Goal: Task Accomplishment & Management: Complete application form

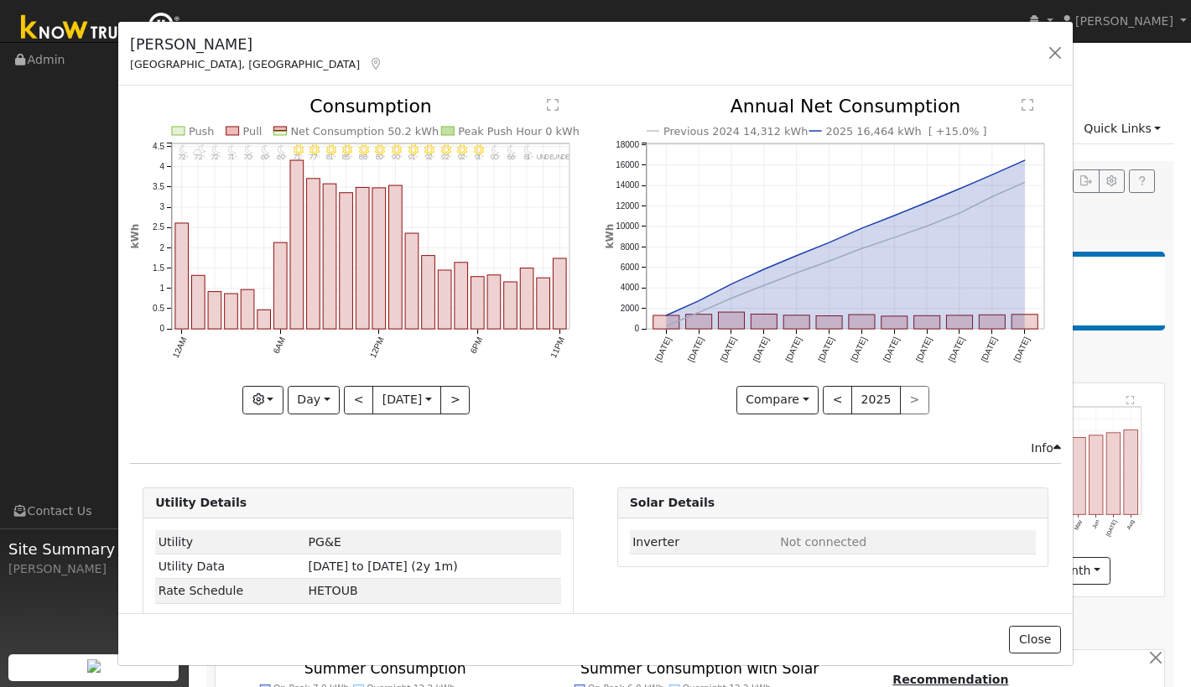
scroll to position [27, 0]
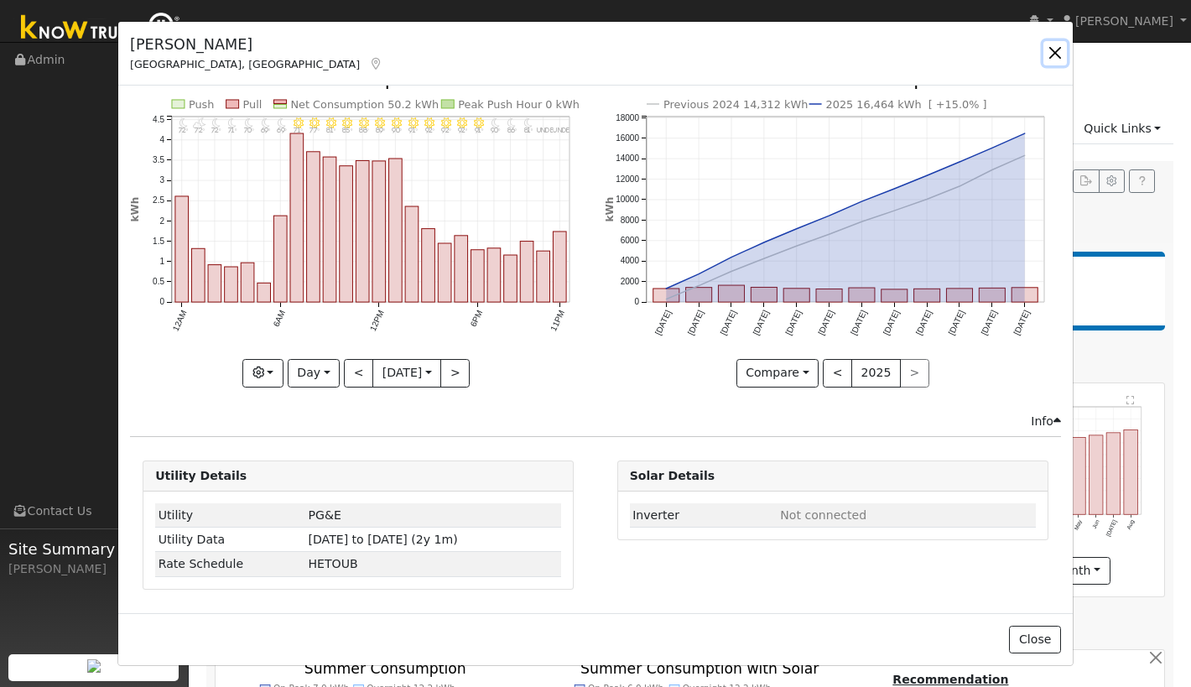
click at [1057, 48] on button "button" at bounding box center [1054, 52] width 23 height 23
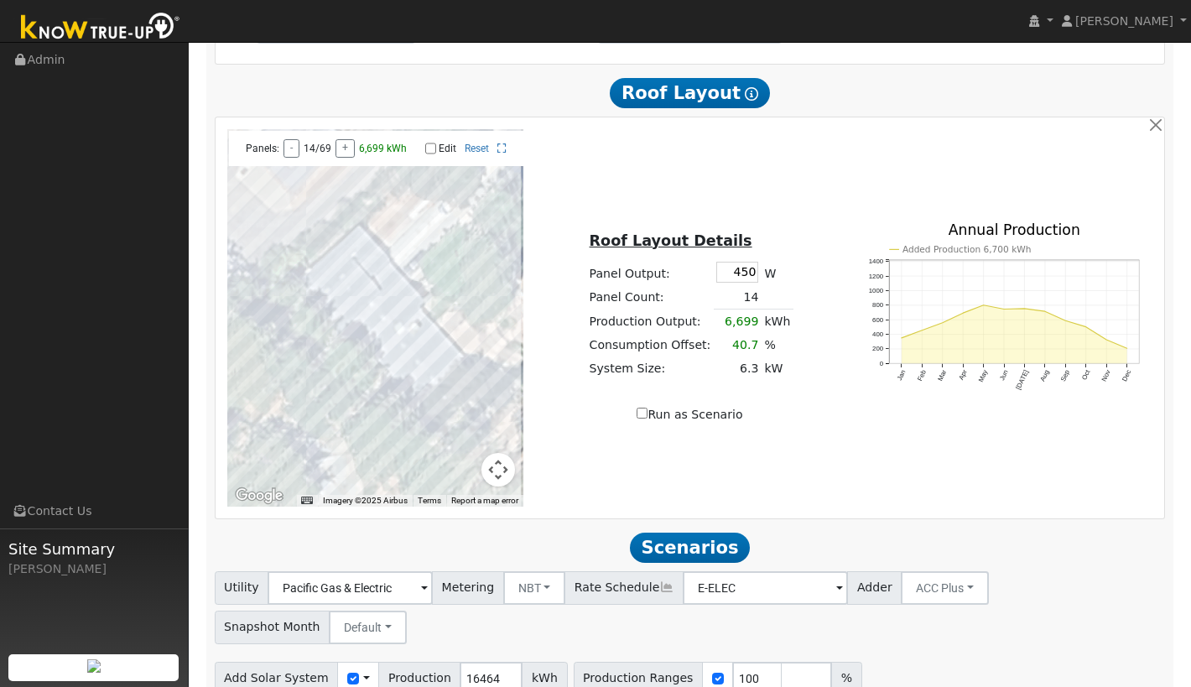
scroll to position [0, 0]
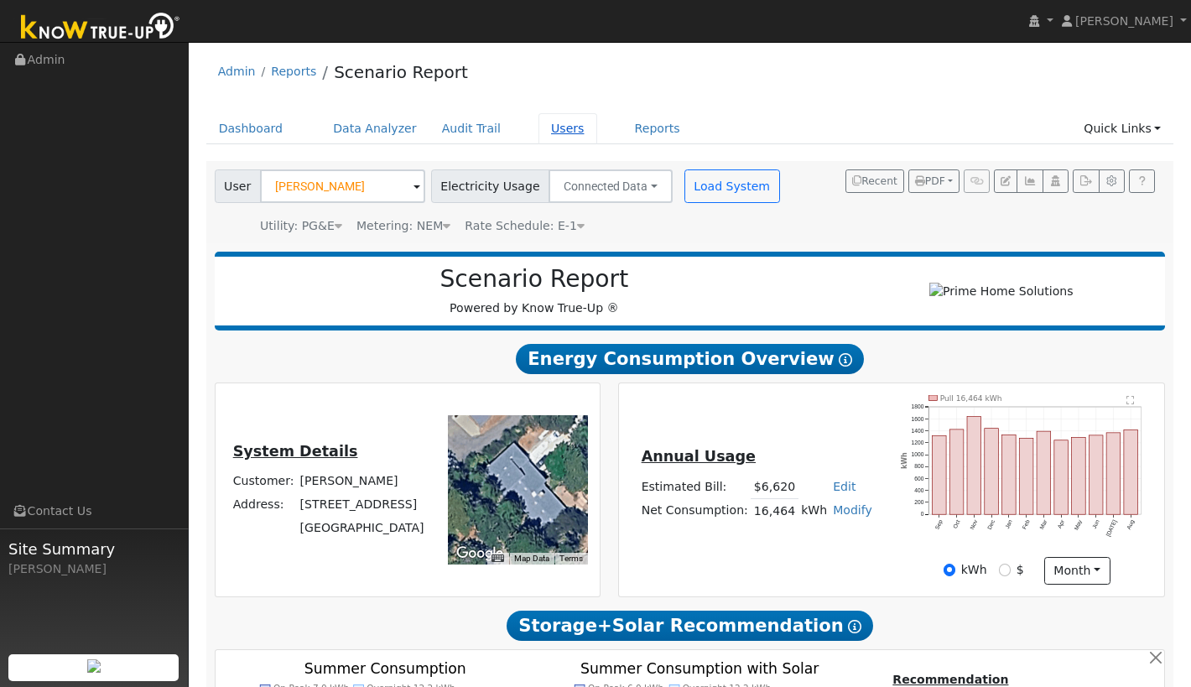
click at [547, 124] on link "Users" at bounding box center [567, 128] width 59 height 31
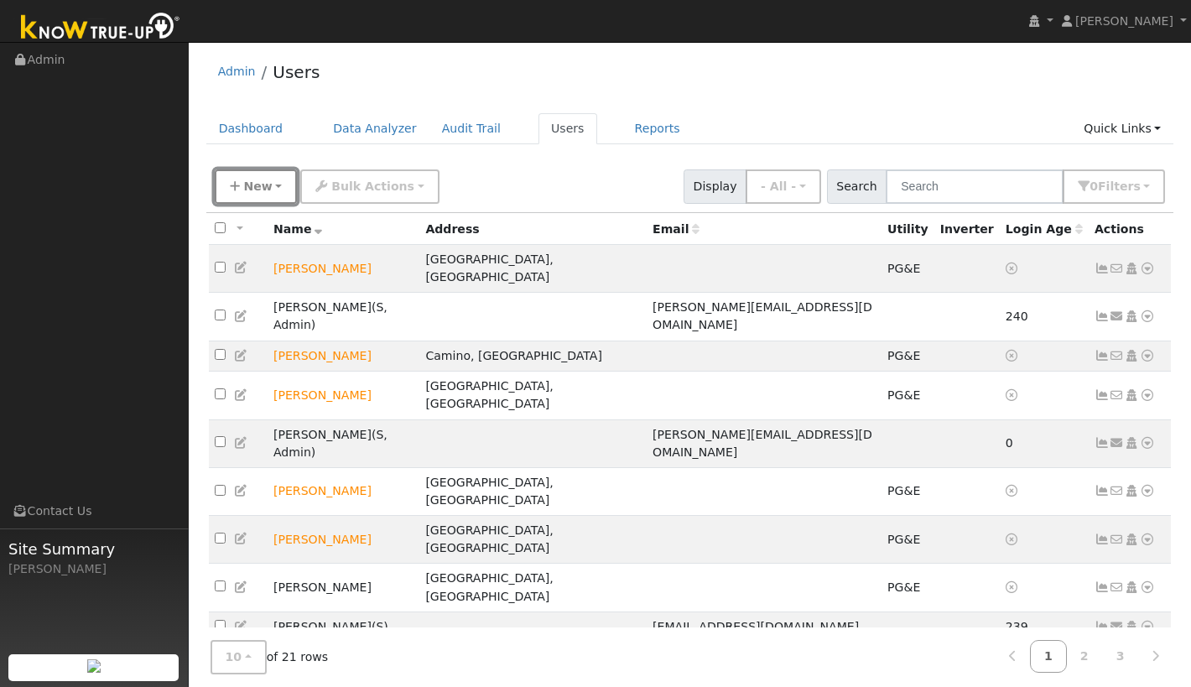
click at [257, 186] on span "New" at bounding box center [257, 185] width 29 height 13
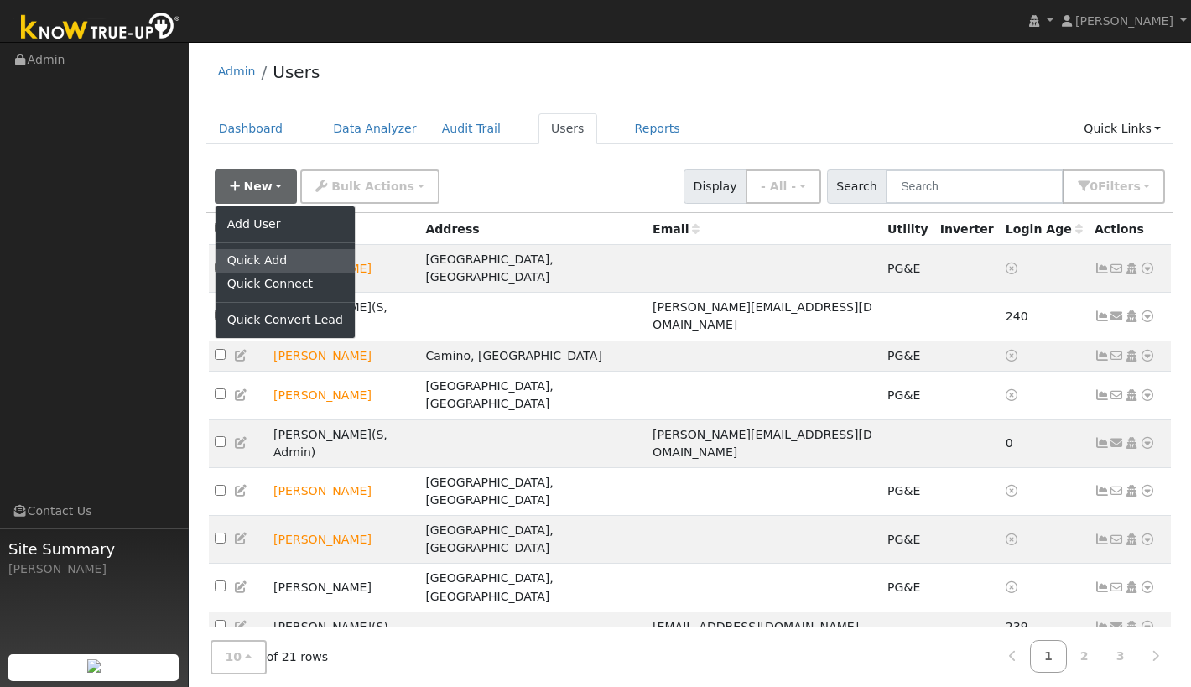
click at [261, 253] on link "Quick Add" at bounding box center [285, 260] width 139 height 23
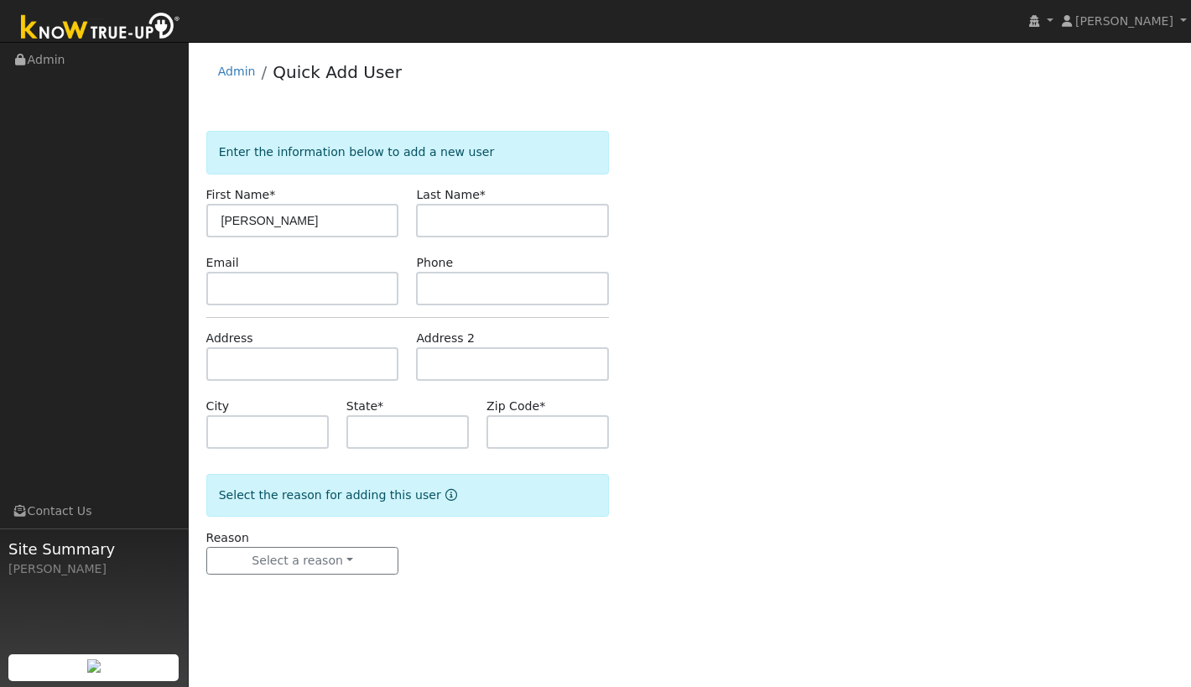
type input "Cameron"
type input "Henion"
click at [310, 366] on input "text" at bounding box center [302, 364] width 193 height 34
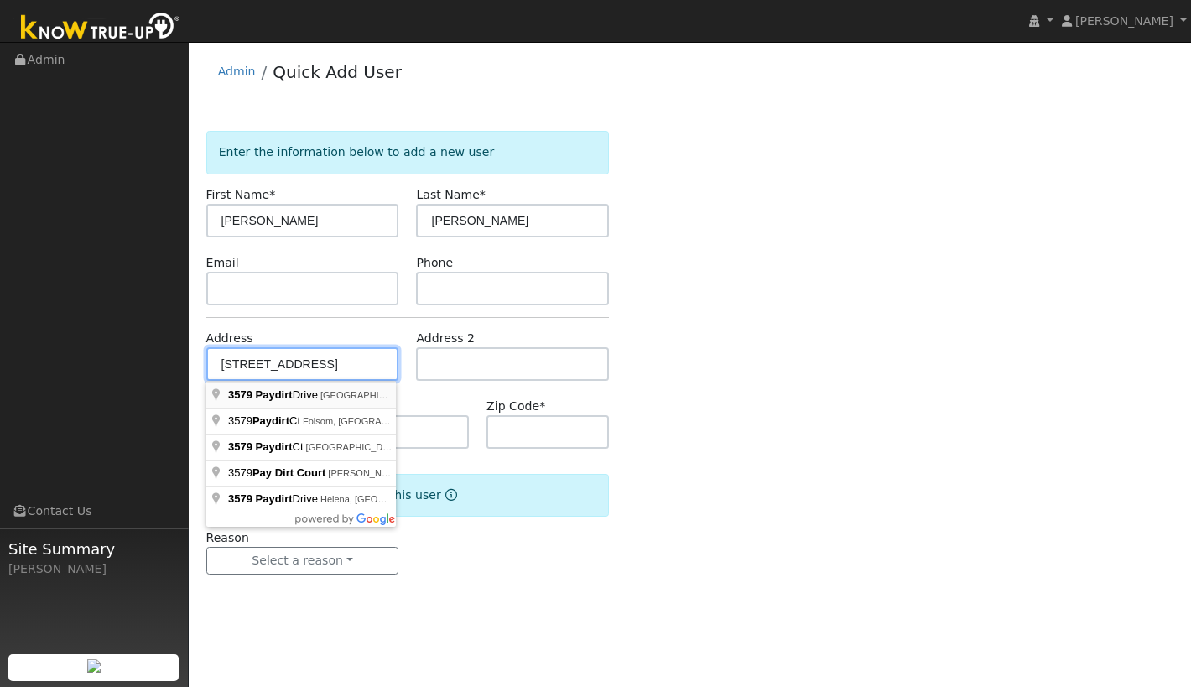
type input "3579 Paydirt Drive"
type input "Placerville"
type input "CA"
type input "95667"
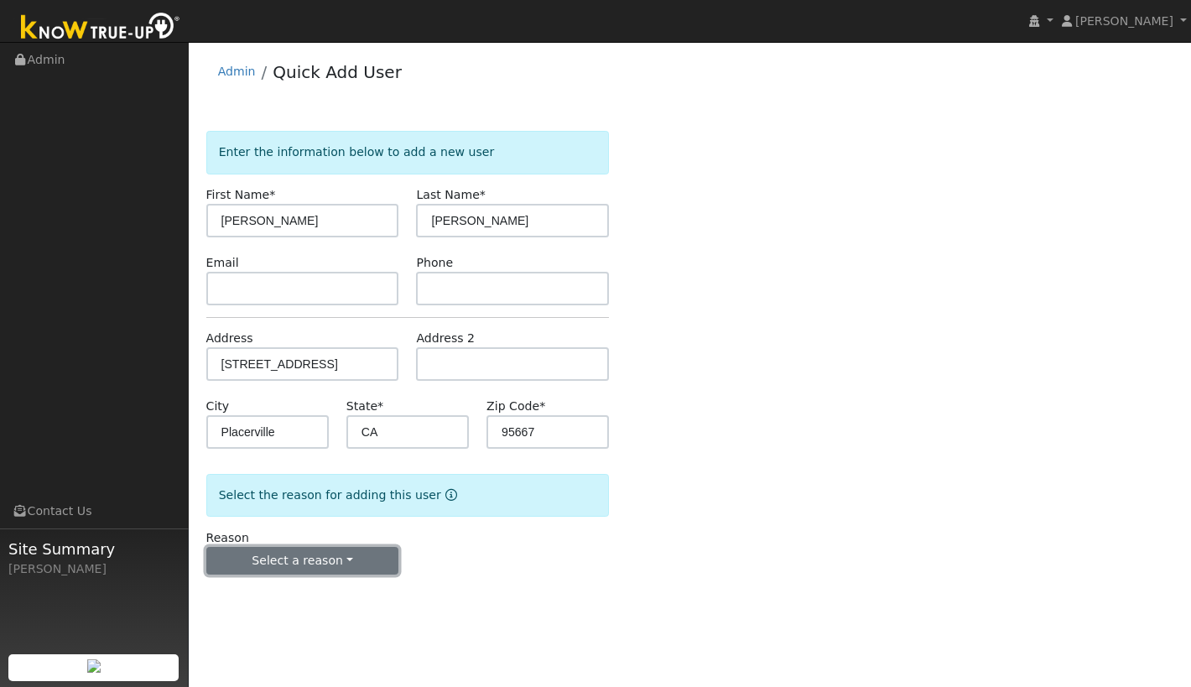
click at [313, 560] on button "Select a reason" at bounding box center [302, 561] width 193 height 29
click at [298, 598] on link "New lead" at bounding box center [299, 595] width 185 height 23
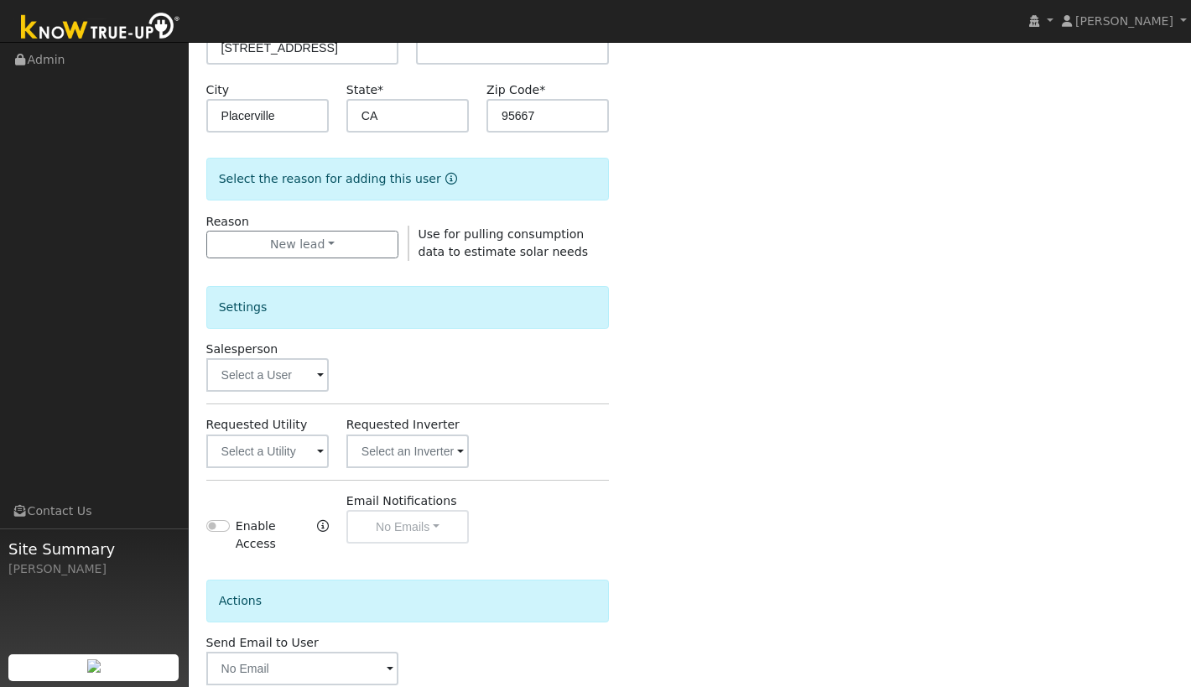
scroll to position [330, 0]
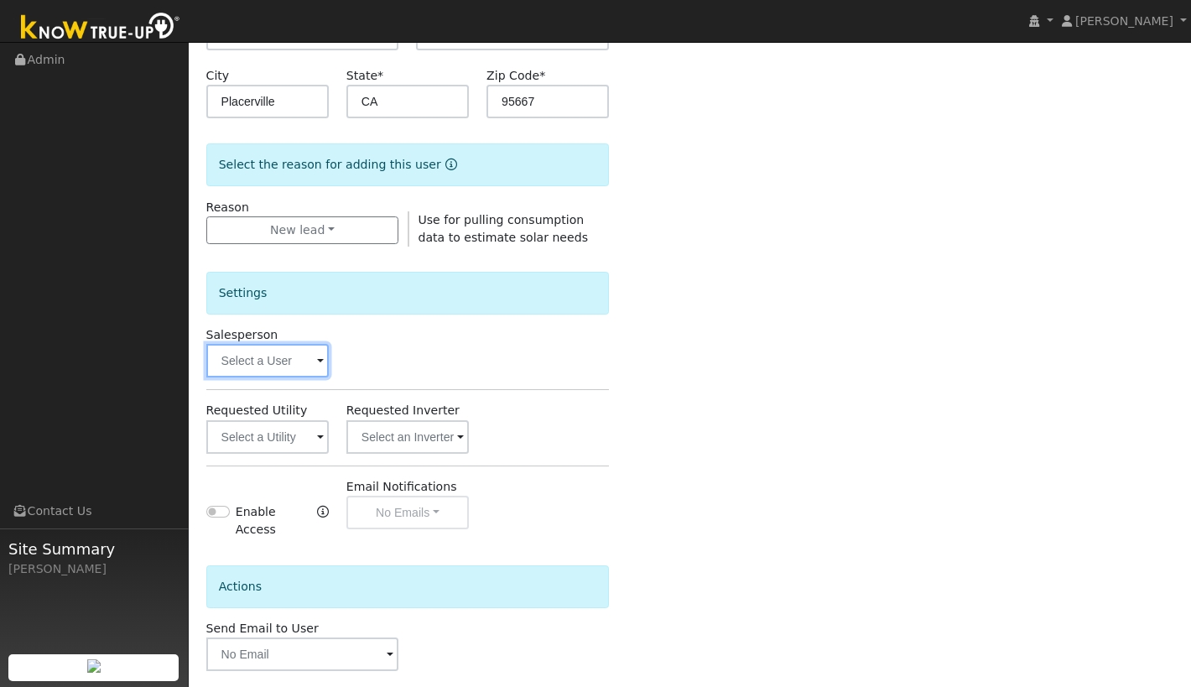
click at [291, 367] on input "text" at bounding box center [267, 361] width 122 height 34
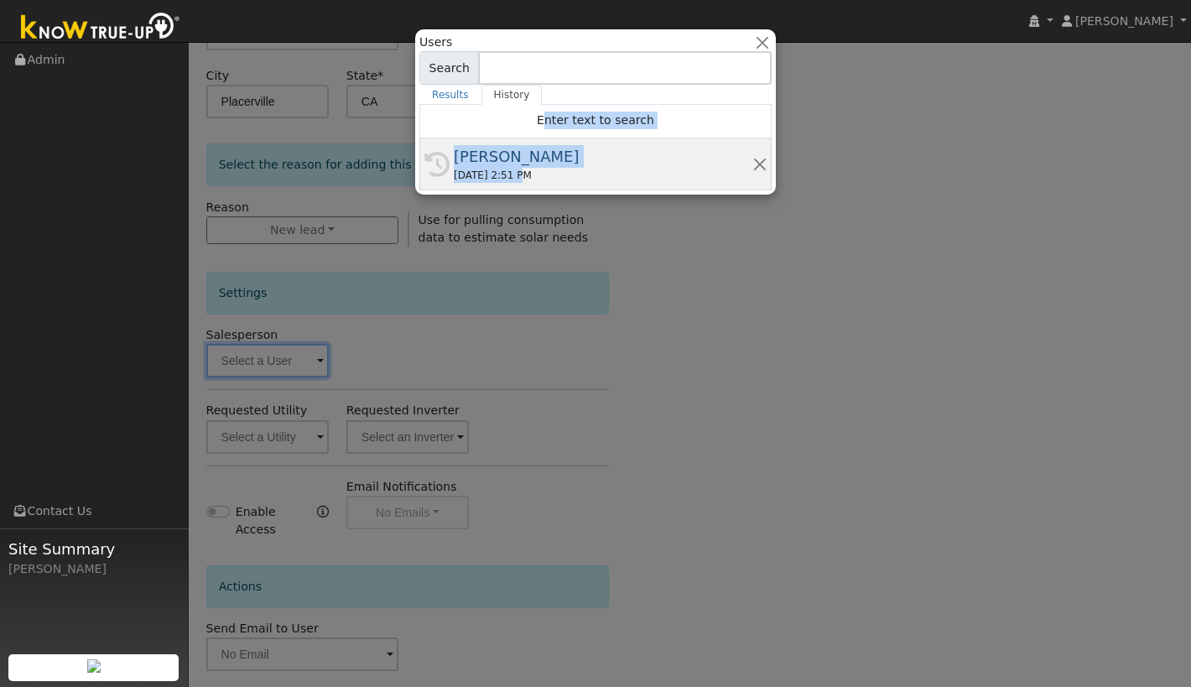
drag, startPoint x: 507, startPoint y: 127, endPoint x: 518, endPoint y: 171, distance: 45.0
click at [518, 172] on div "Enter text to search History Waylon Broussard 09/22/2025 2:51 PM" at bounding box center [595, 148] width 352 height 86
click at [518, 164] on div "[PERSON_NAME]" at bounding box center [603, 156] width 299 height 23
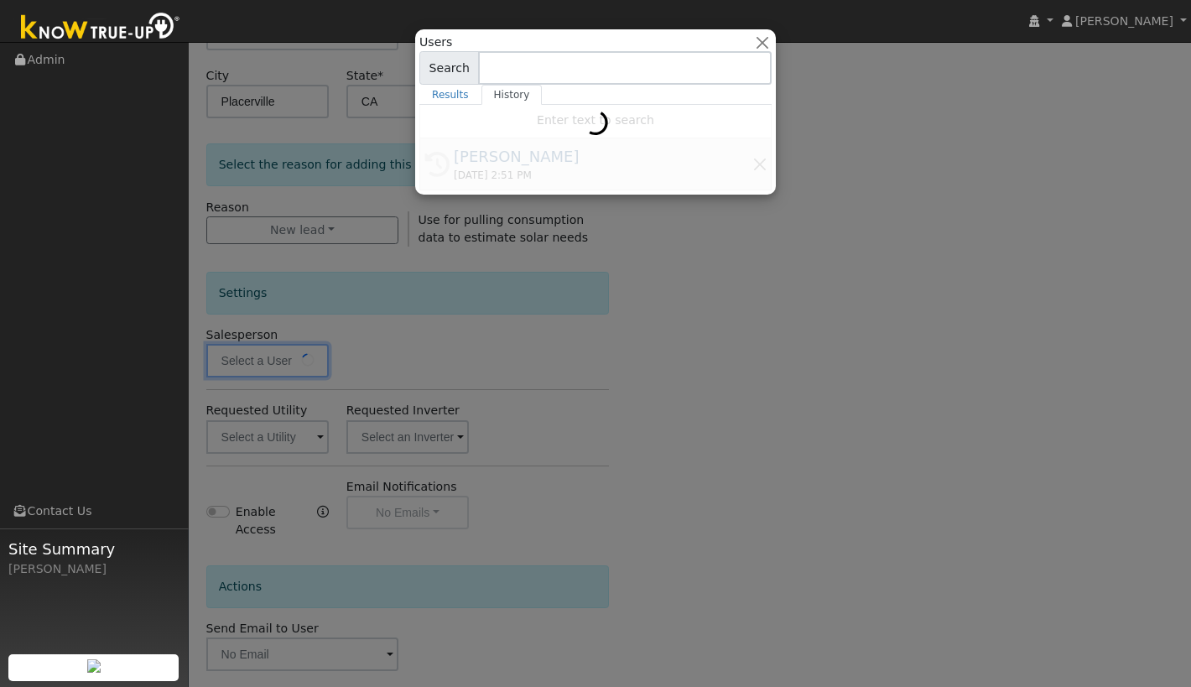
type input "[PERSON_NAME]"
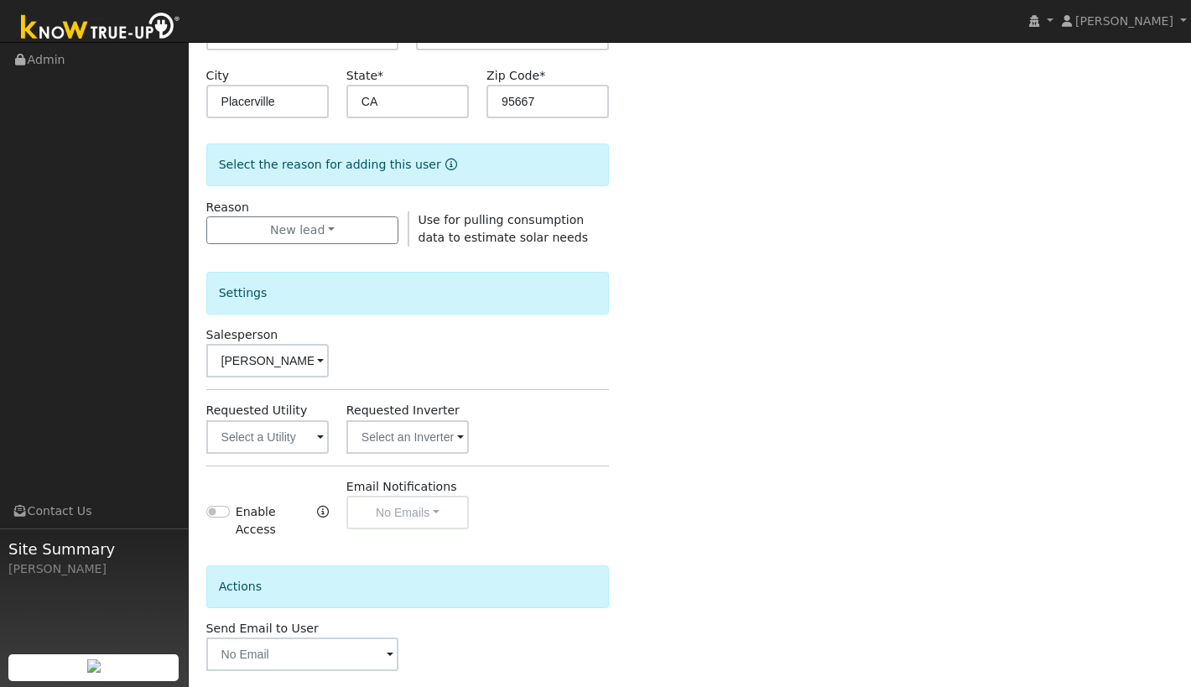
click at [319, 430] on span at bounding box center [320, 438] width 7 height 19
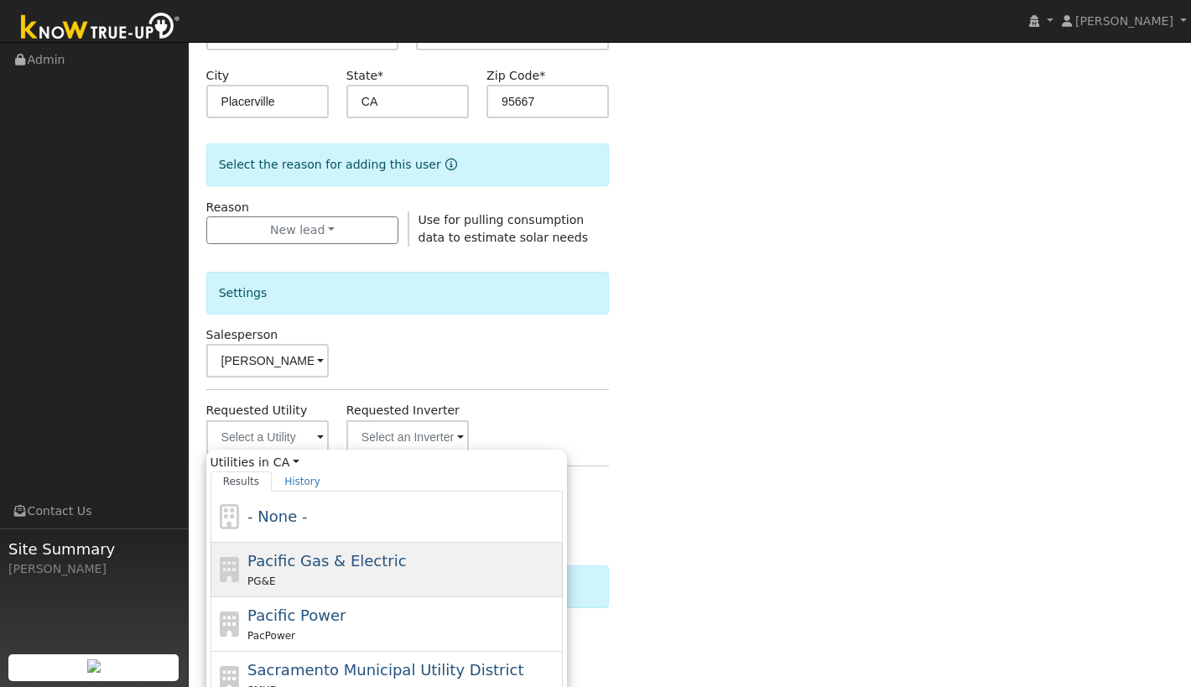
click at [283, 565] on span "Pacific Gas & Electric" at bounding box center [326, 561] width 159 height 18
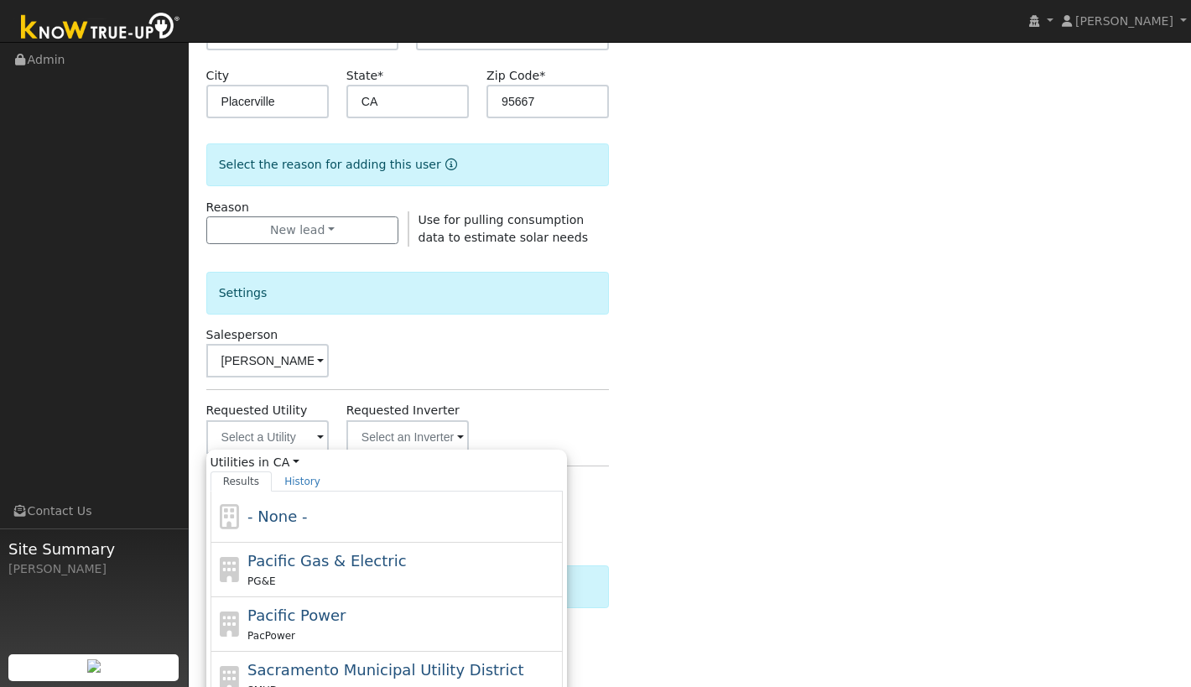
type input "Pacific Gas & Electric"
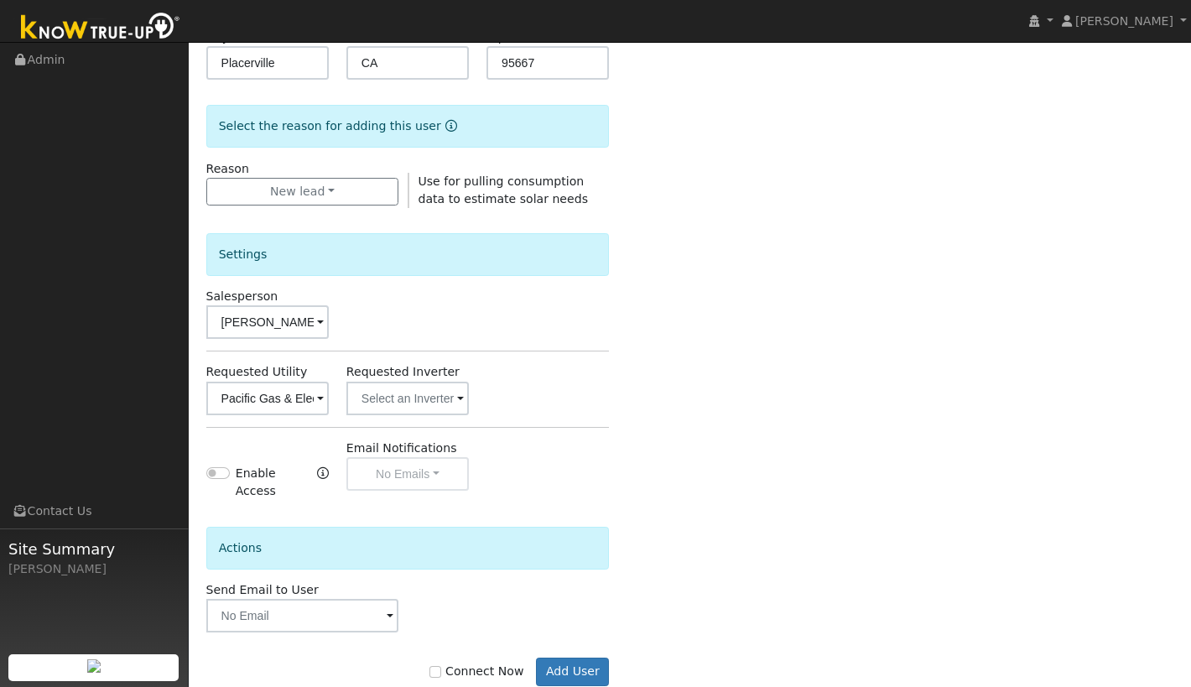
scroll to position [410, 0]
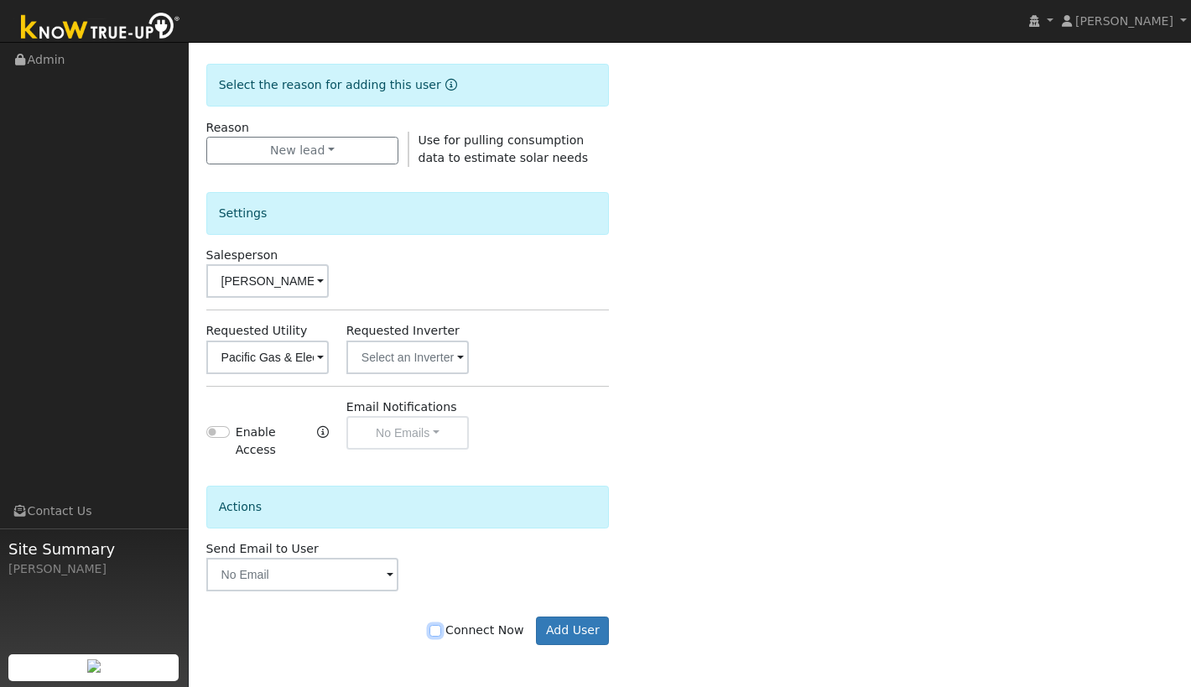
click at [441, 634] on input "Connect Now" at bounding box center [435, 631] width 12 height 12
checkbox input "true"
click at [569, 634] on button "Add User" at bounding box center [572, 630] width 73 height 29
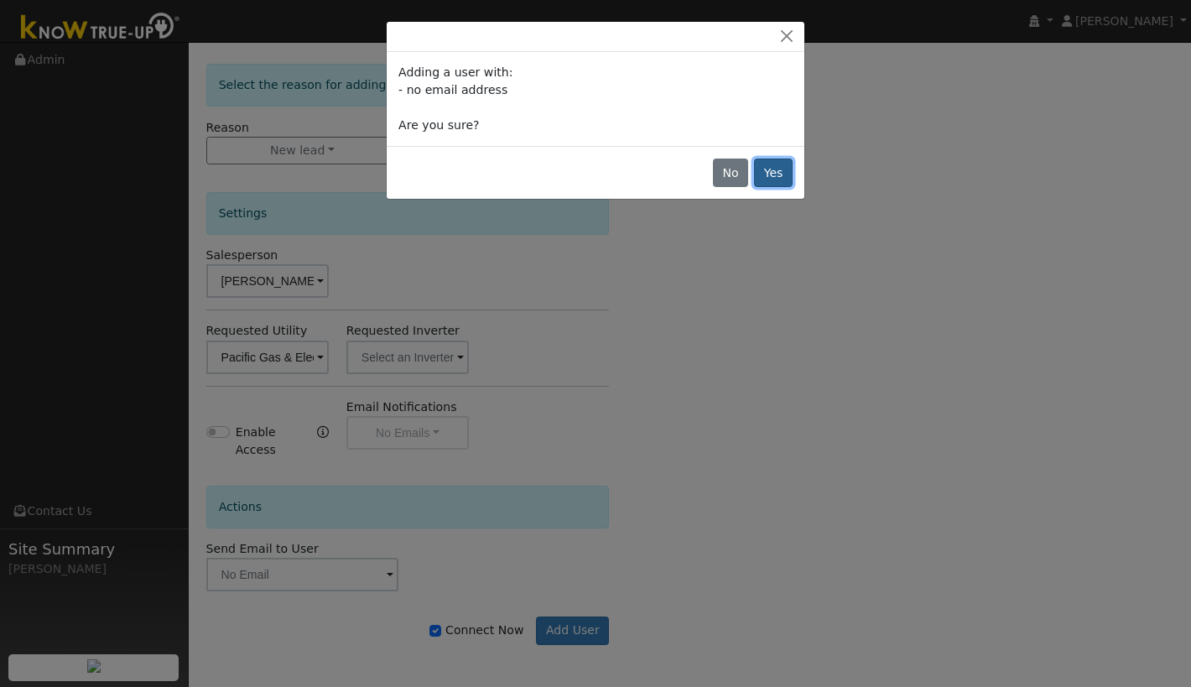
click at [777, 168] on button "Yes" at bounding box center [773, 173] width 39 height 29
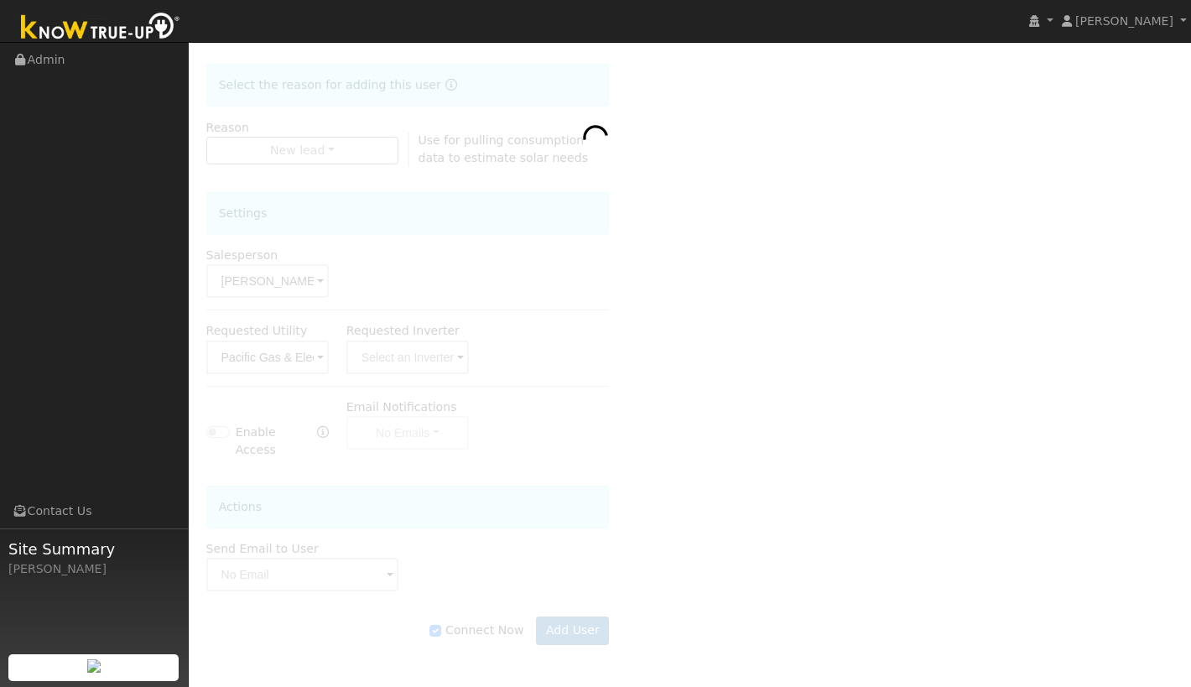
click at [444, 213] on div at bounding box center [690, 199] width 968 height 957
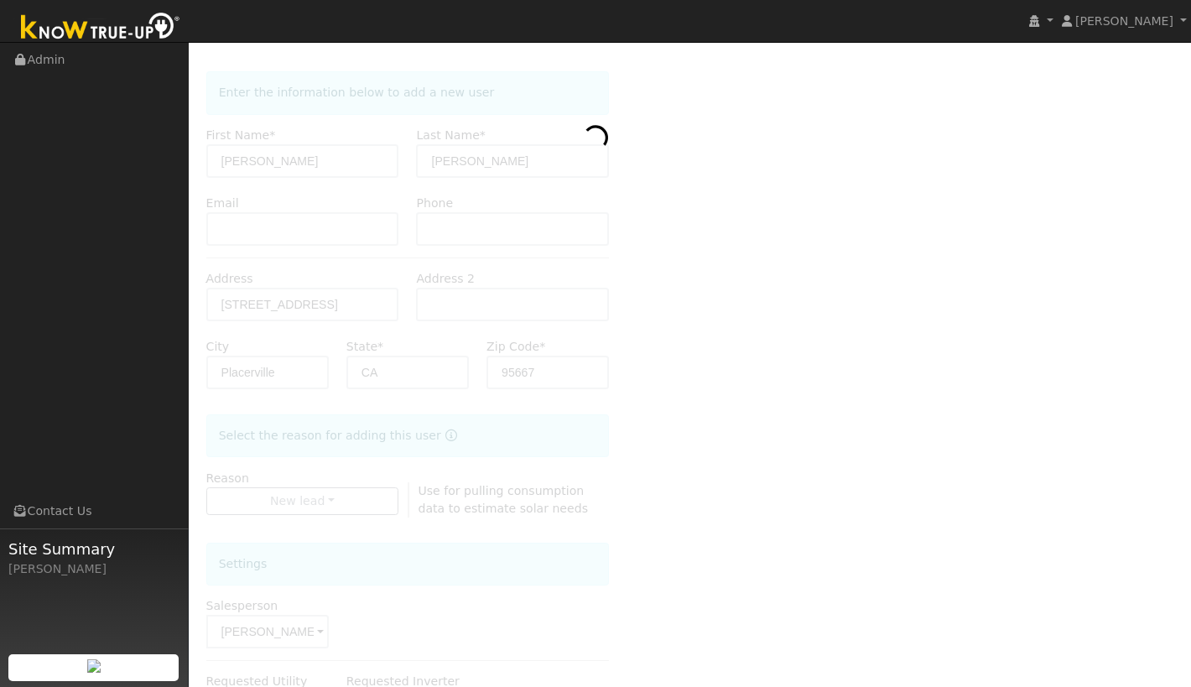
scroll to position [0, 0]
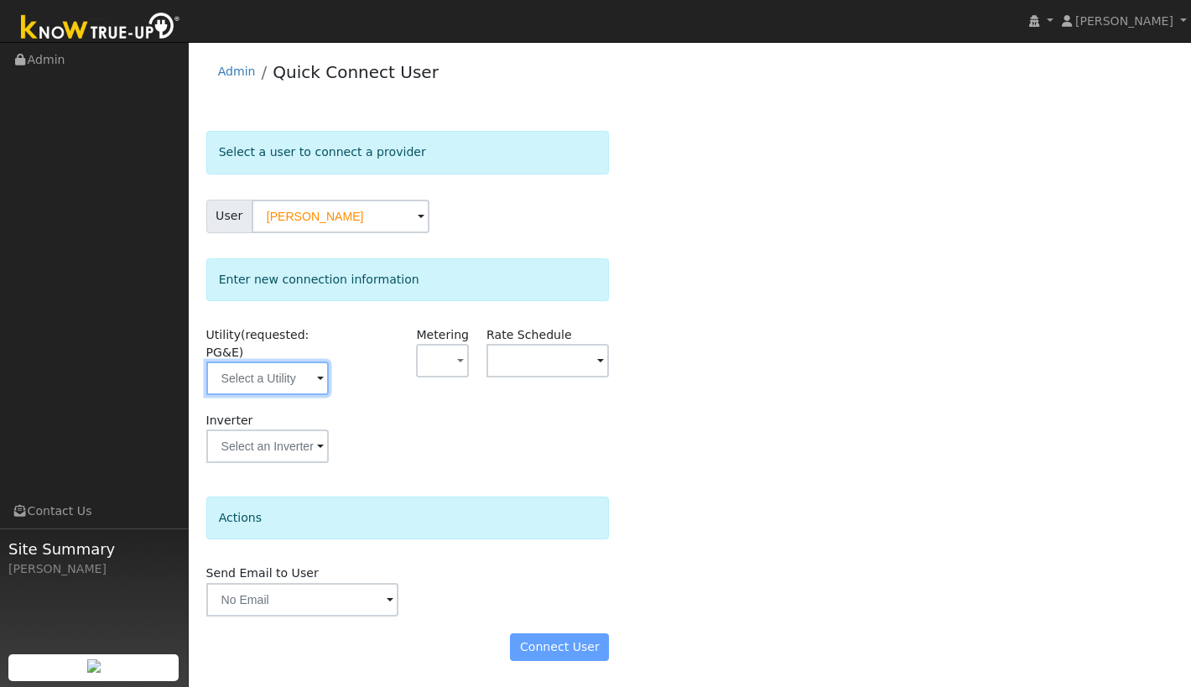
click at [305, 387] on input "text" at bounding box center [267, 378] width 122 height 34
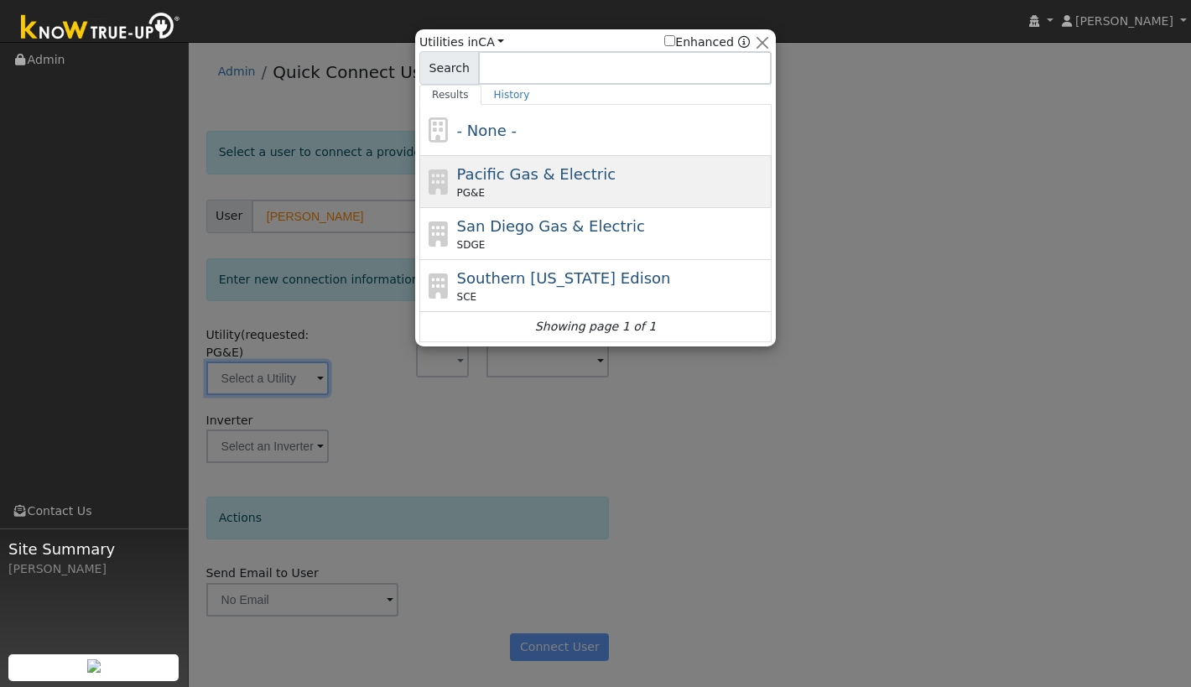
click at [503, 183] on div "Pacific Gas & Electric PG&E" at bounding box center [612, 182] width 311 height 38
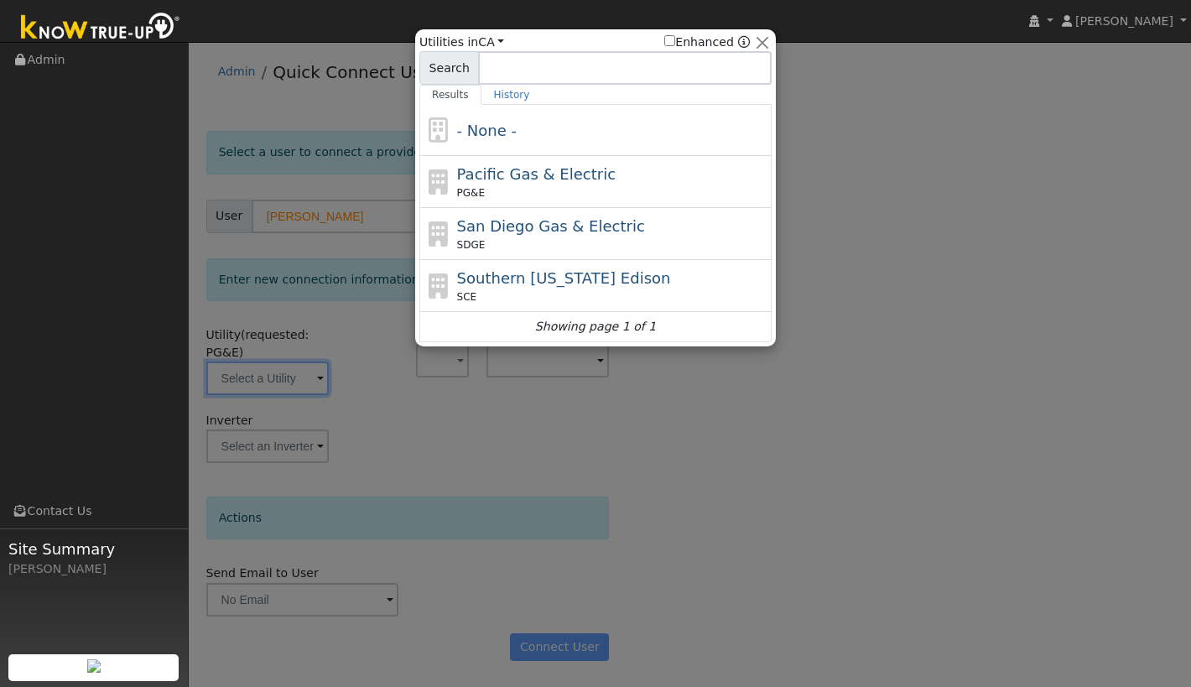
type input "PG&E"
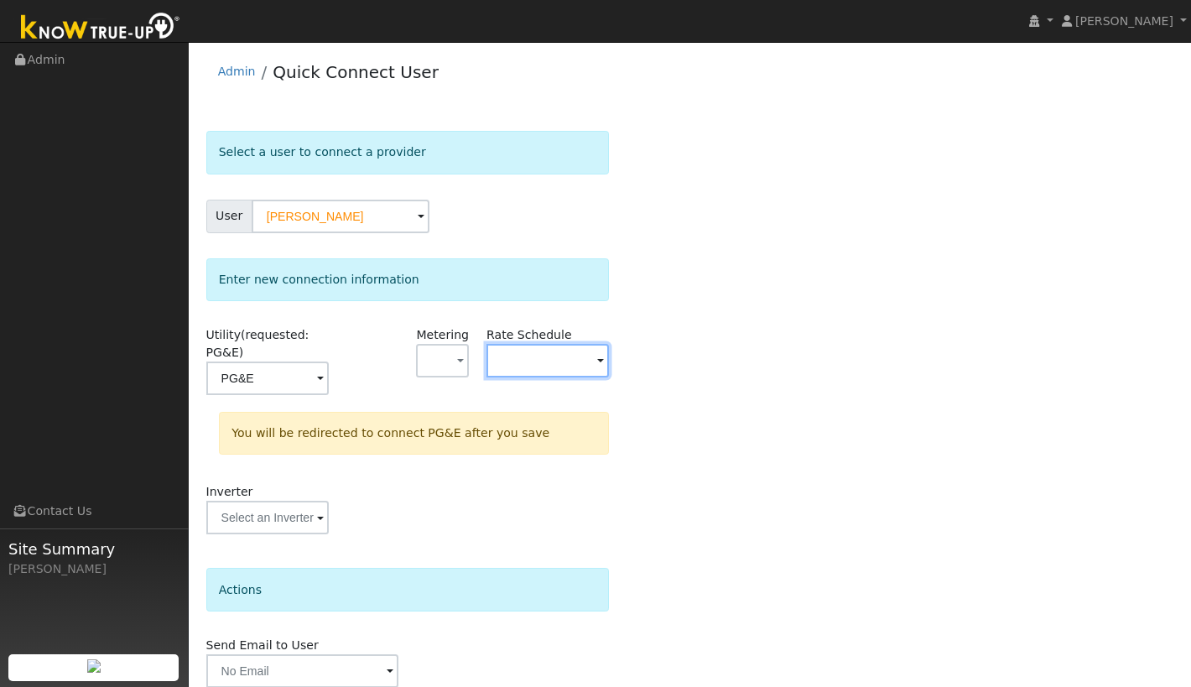
click at [549, 358] on input "text" at bounding box center [547, 361] width 122 height 34
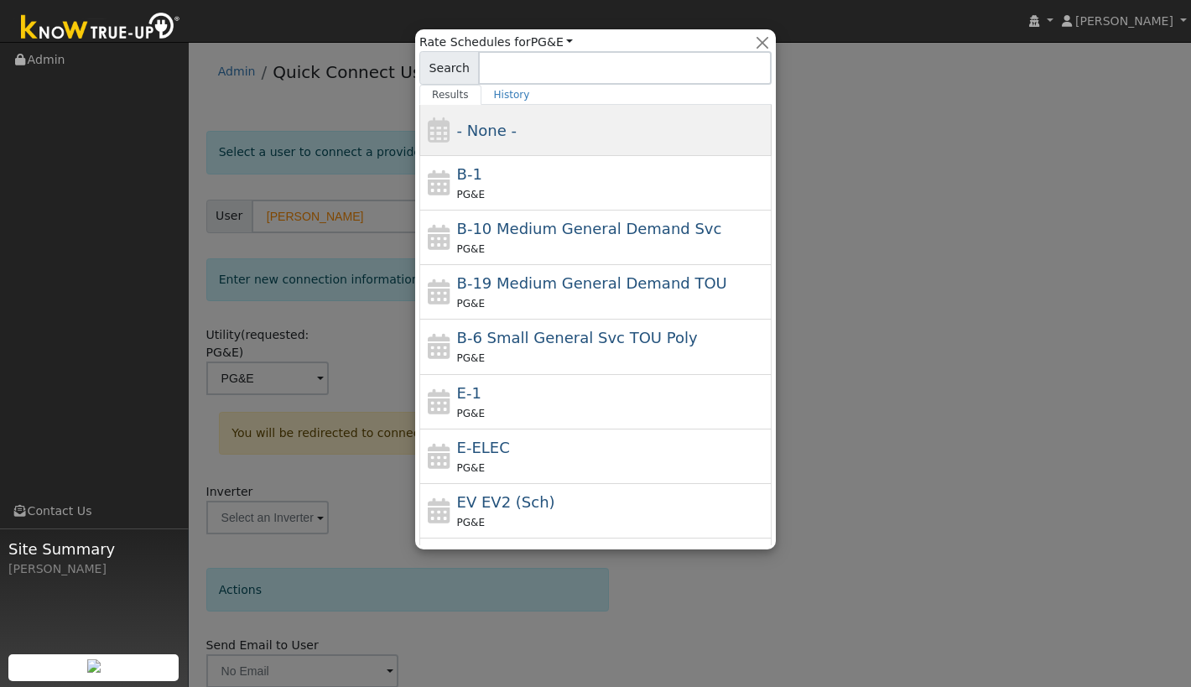
click at [584, 132] on div "- None -" at bounding box center [612, 130] width 311 height 23
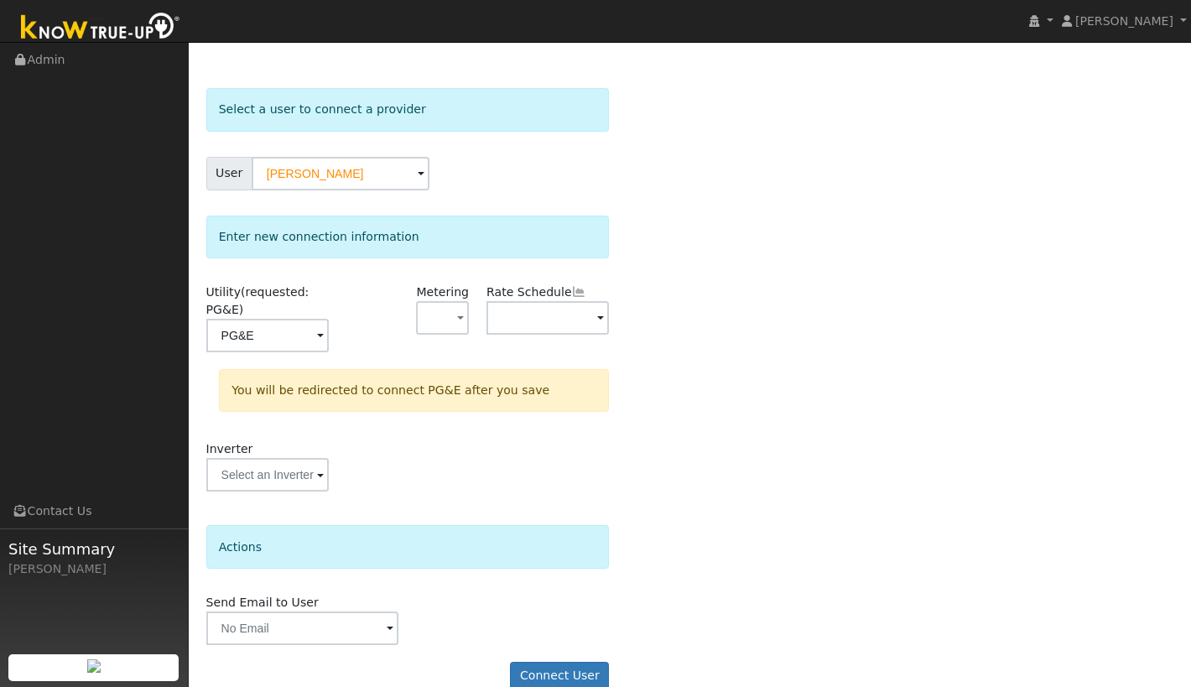
scroll to position [70, 0]
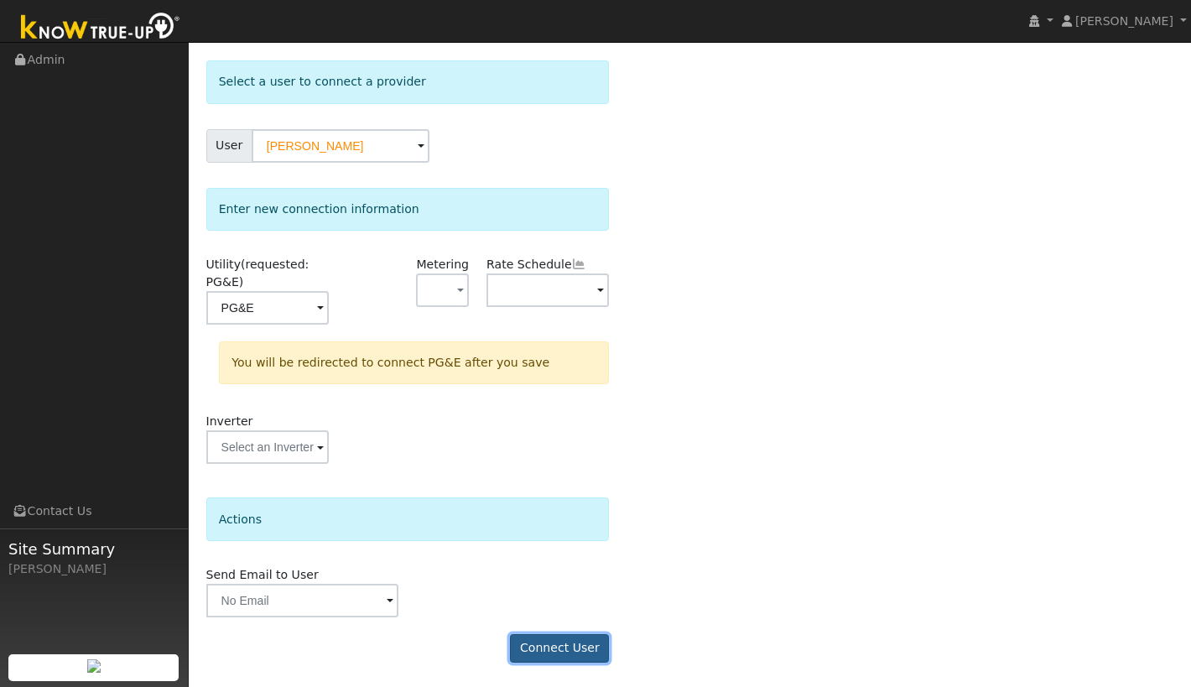
click at [549, 647] on button "Connect User" at bounding box center [559, 648] width 99 height 29
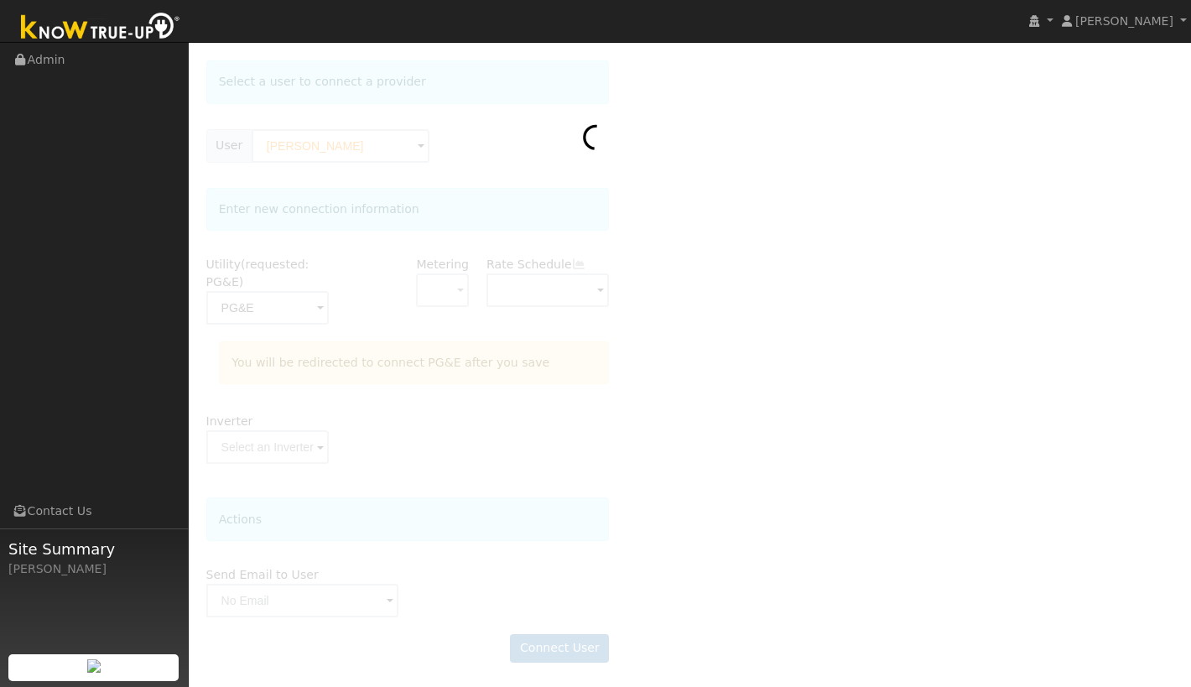
scroll to position [0, 0]
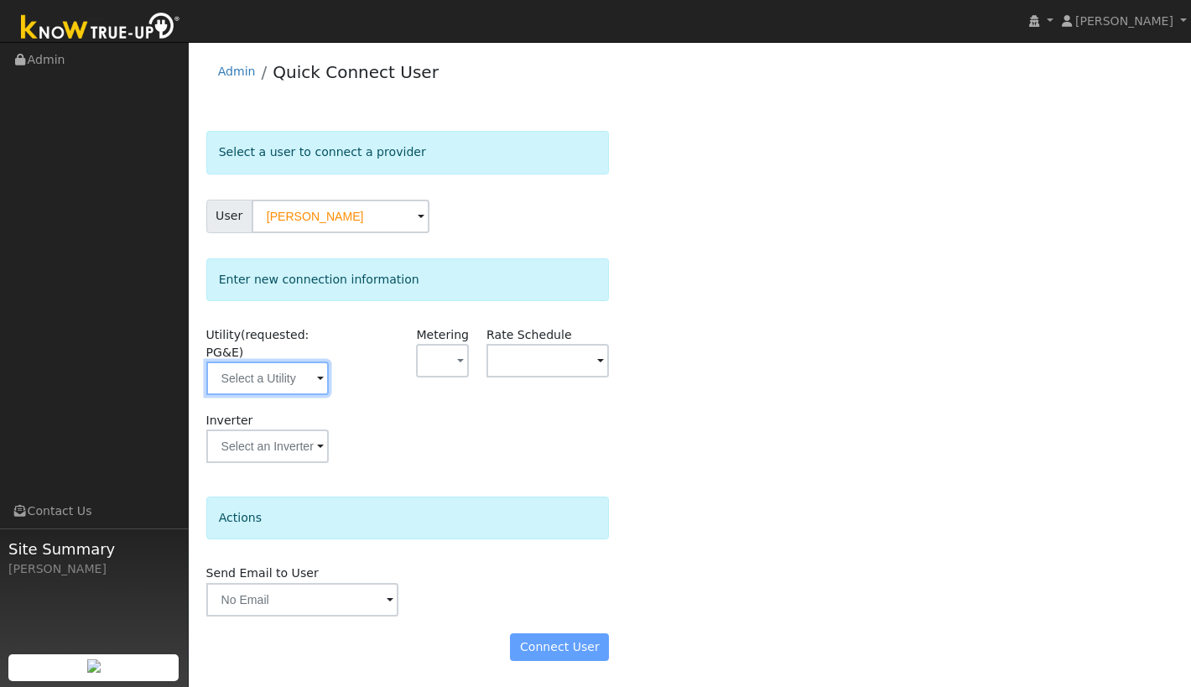
click at [308, 377] on input "text" at bounding box center [267, 378] width 122 height 34
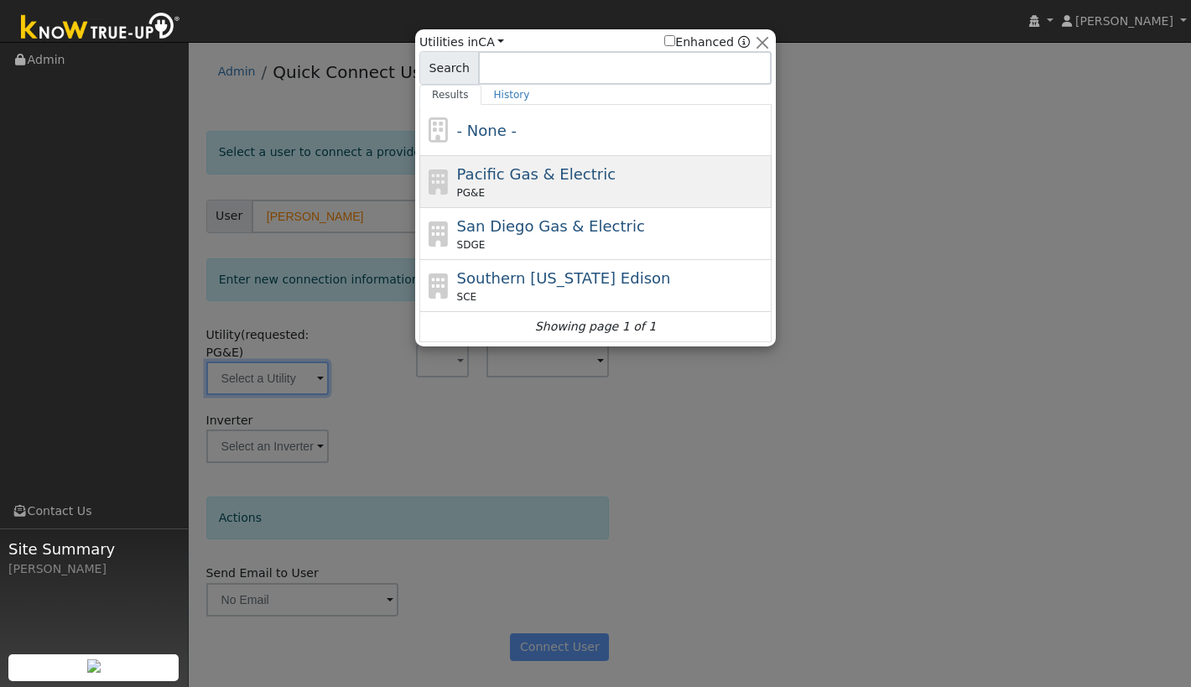
click at [508, 179] on span "Pacific Gas & Electric" at bounding box center [536, 174] width 159 height 18
type input "PG&E"
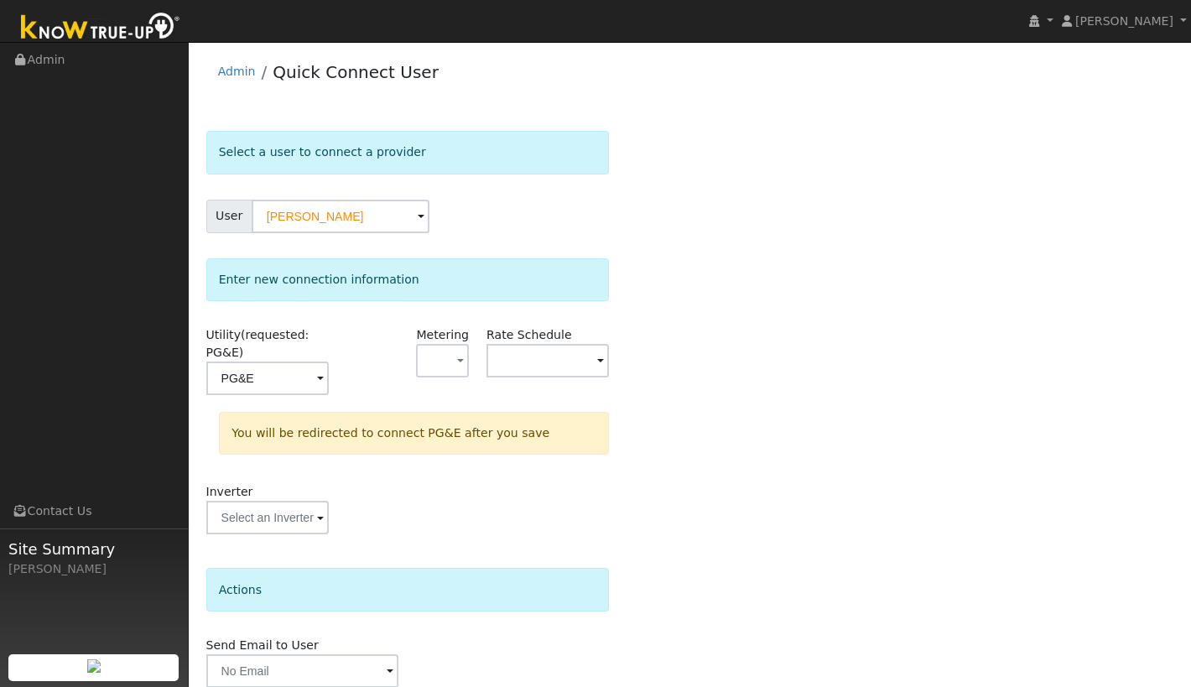
scroll to position [70, 0]
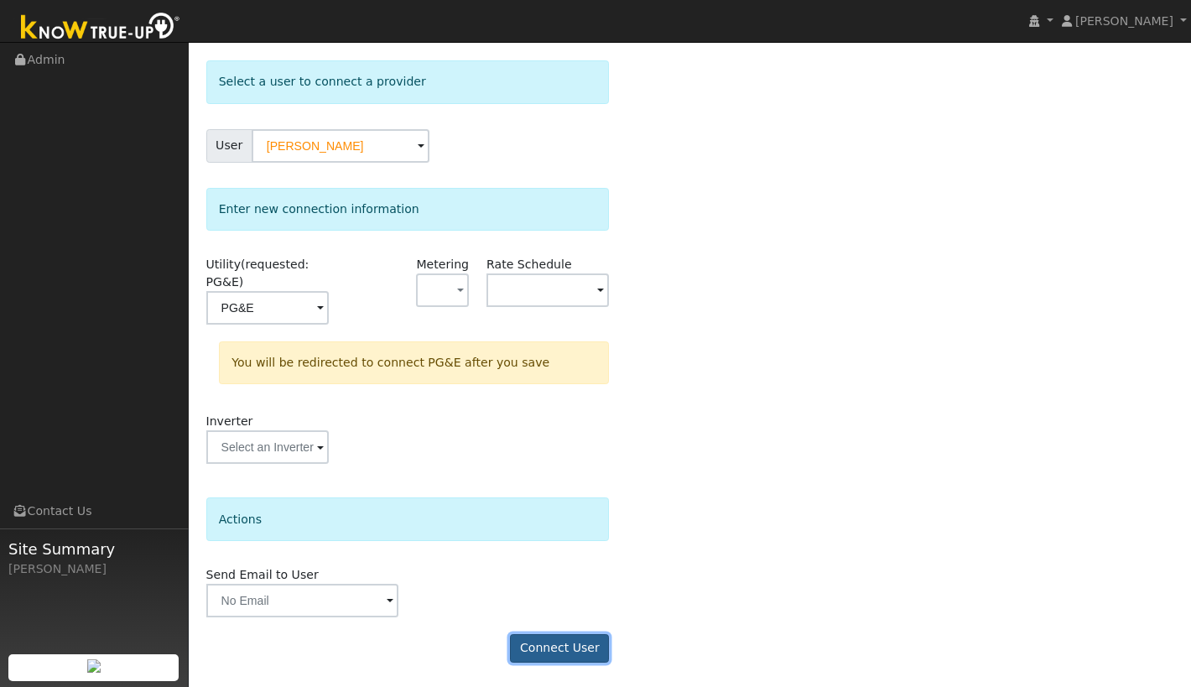
click at [575, 641] on button "Connect User" at bounding box center [559, 648] width 99 height 29
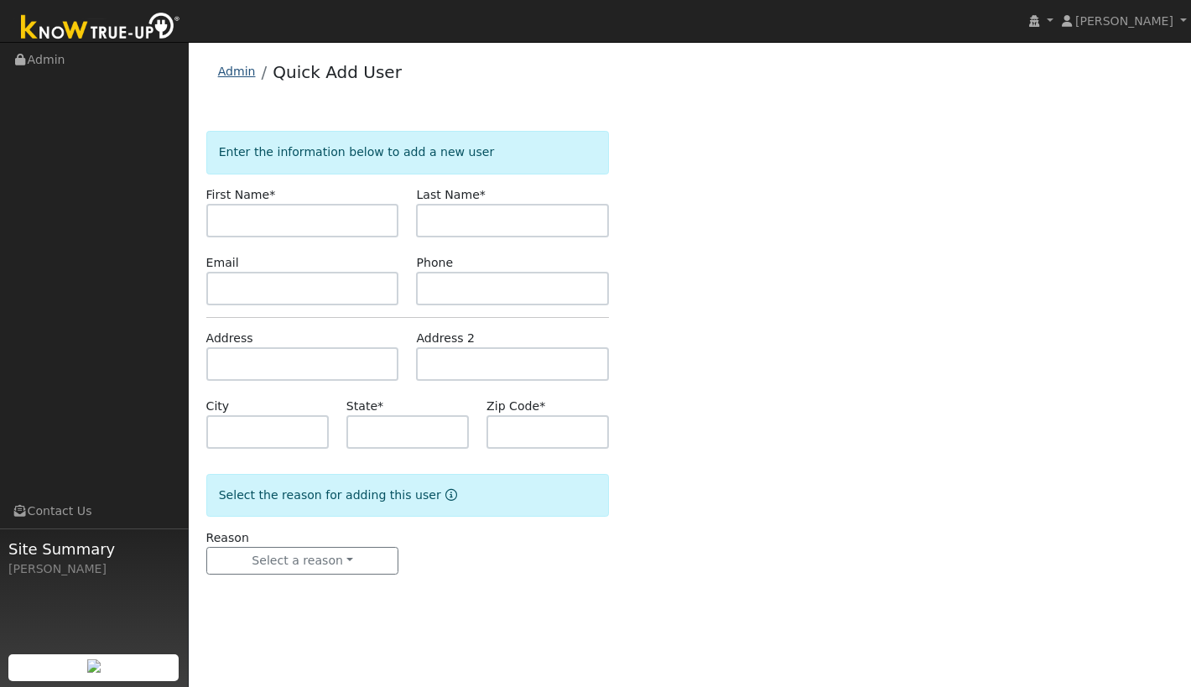
click at [236, 74] on link "Admin" at bounding box center [237, 71] width 38 height 13
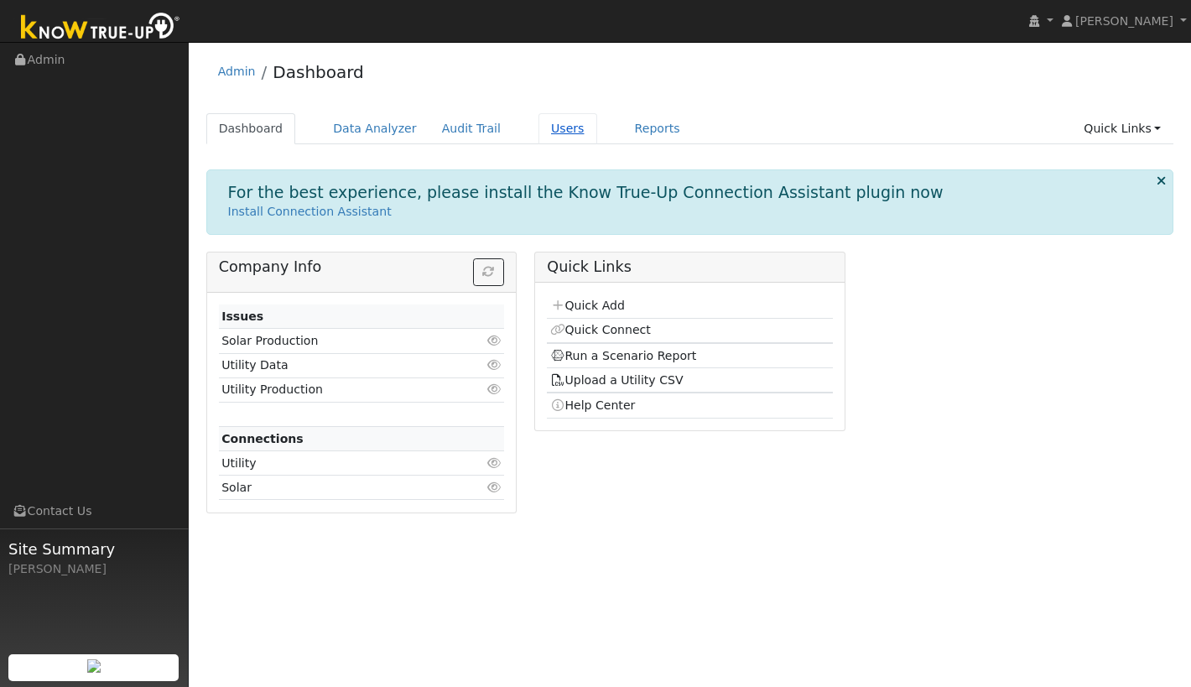
click at [555, 127] on link "Users" at bounding box center [567, 128] width 59 height 31
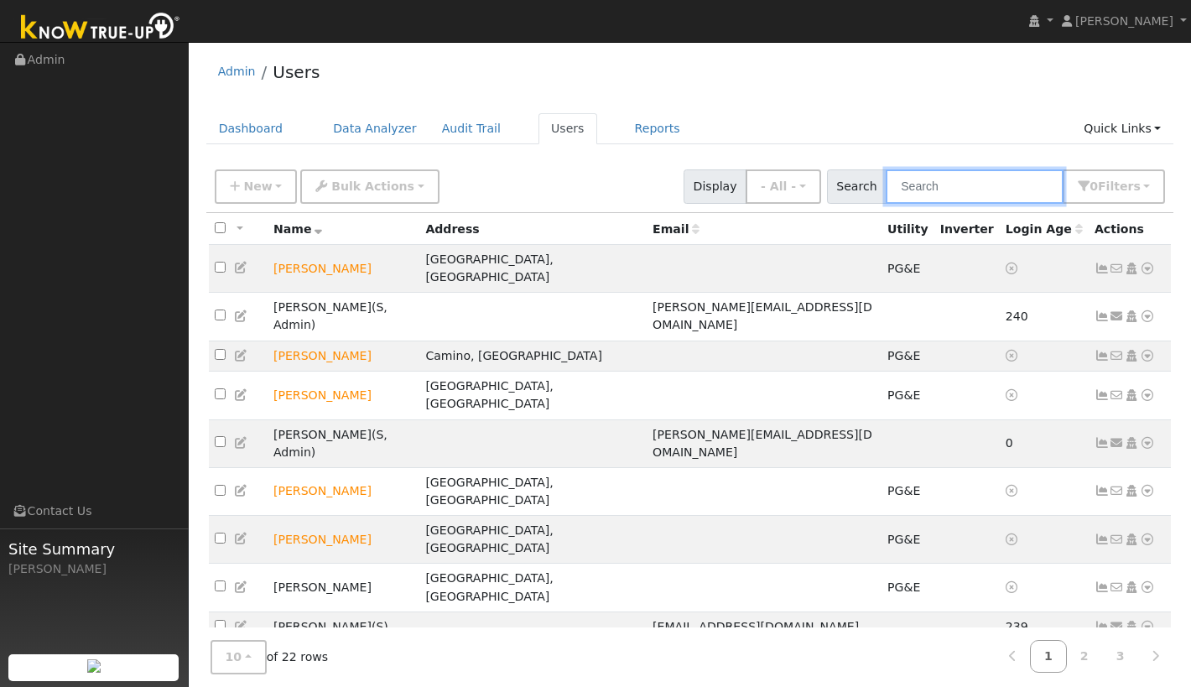
click at [959, 190] on input "text" at bounding box center [975, 186] width 178 height 34
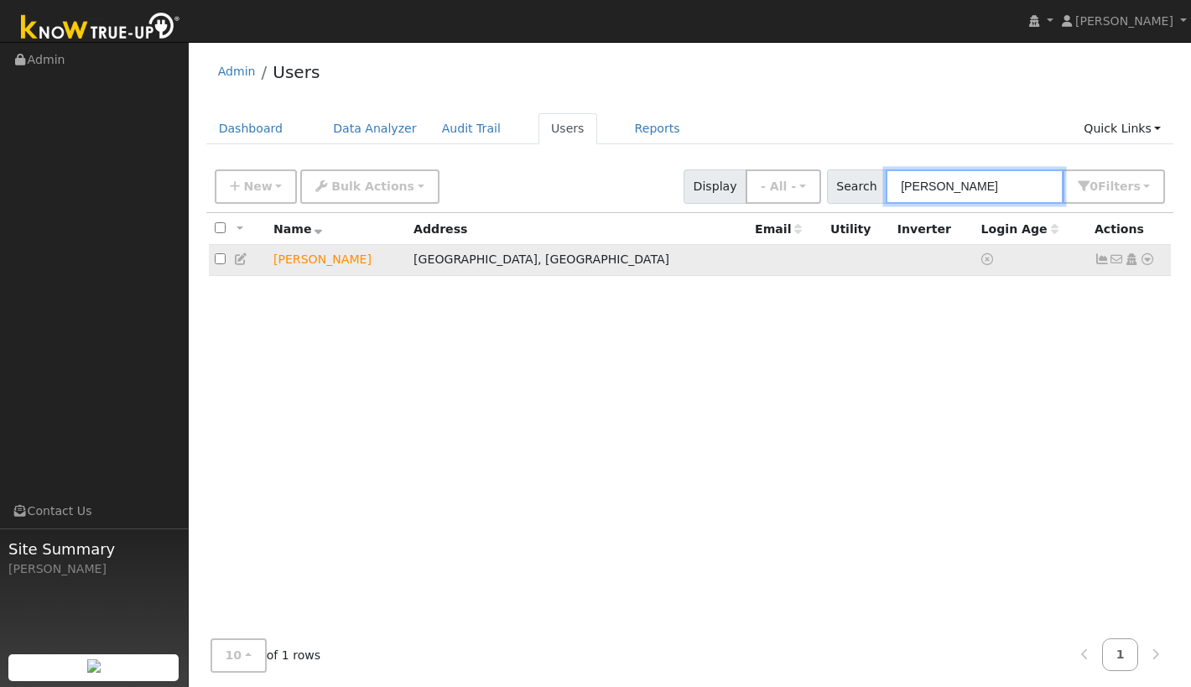
type input "cameron"
click at [1144, 261] on icon at bounding box center [1147, 259] width 15 height 12
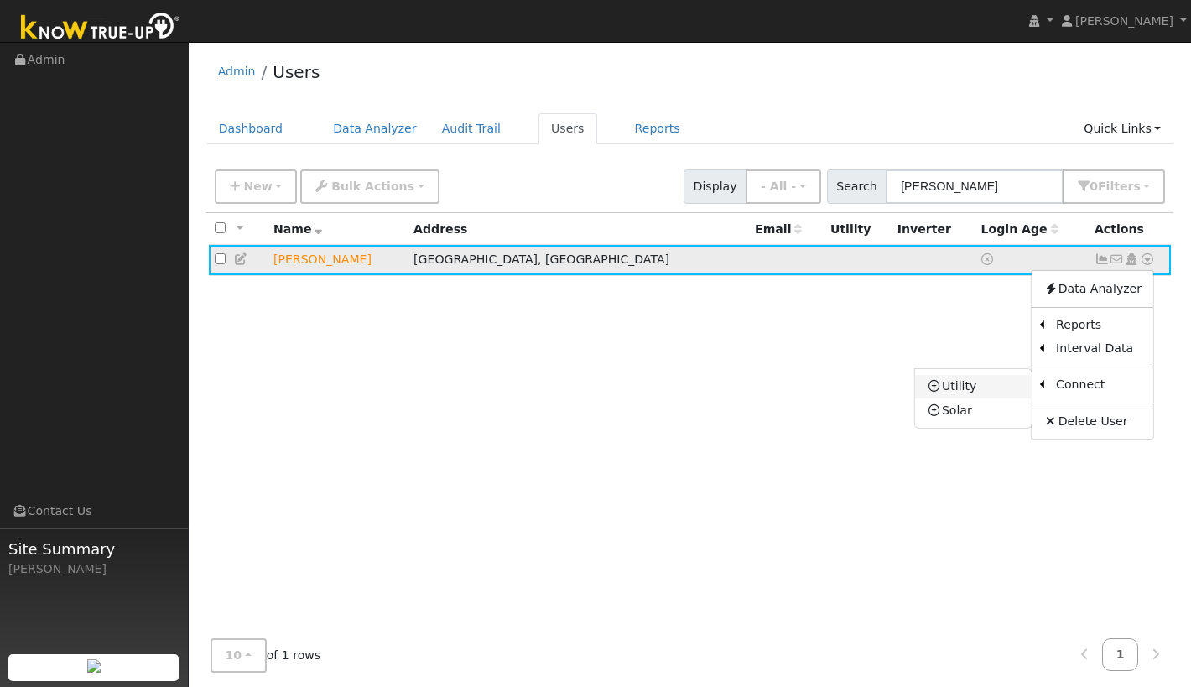
click at [974, 383] on link "Utility" at bounding box center [973, 386] width 117 height 23
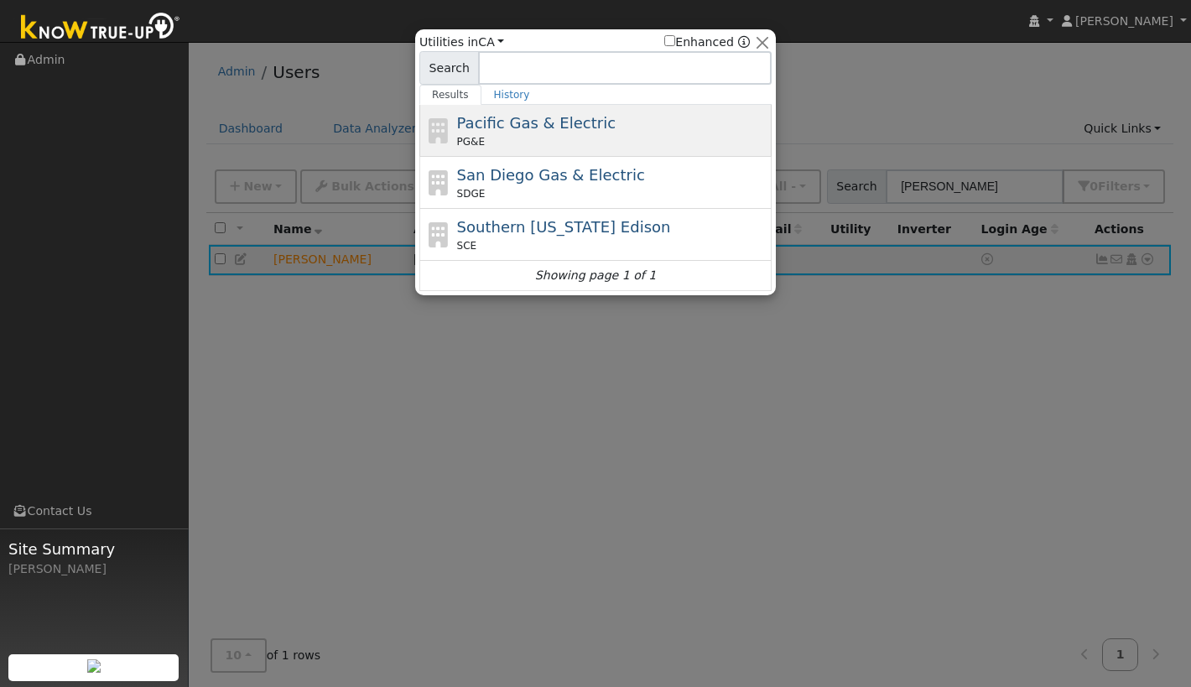
click at [524, 125] on span "Pacific Gas & Electric" at bounding box center [536, 123] width 159 height 18
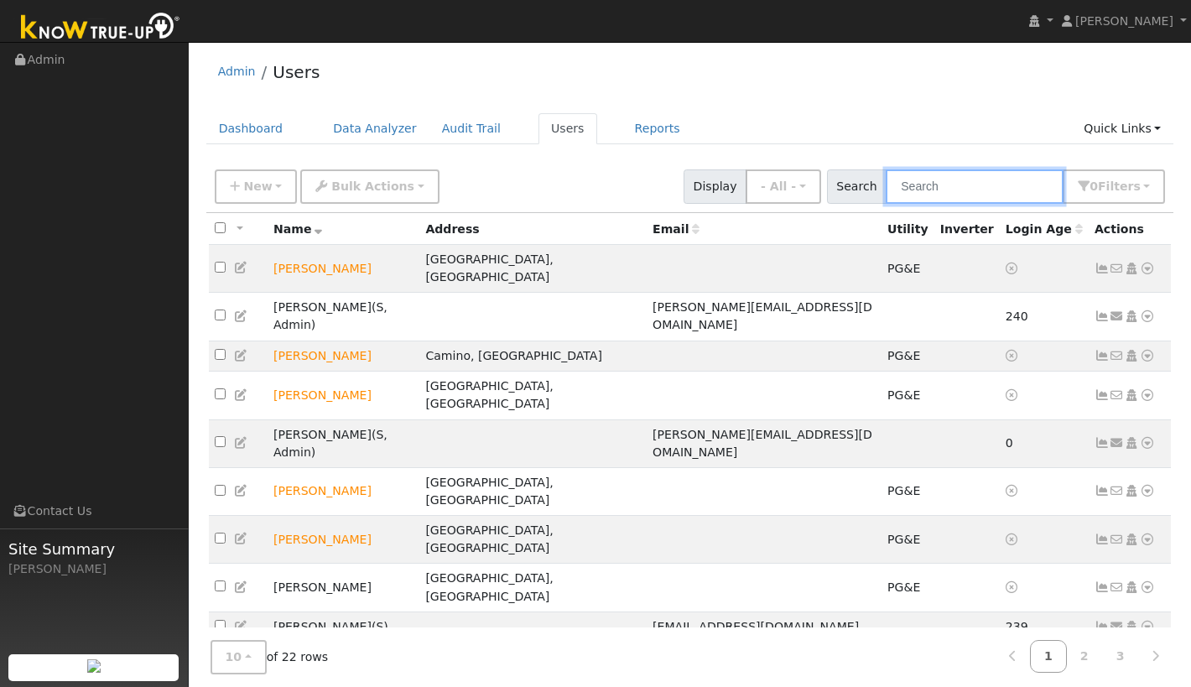
click at [995, 187] on input "text" at bounding box center [975, 186] width 178 height 34
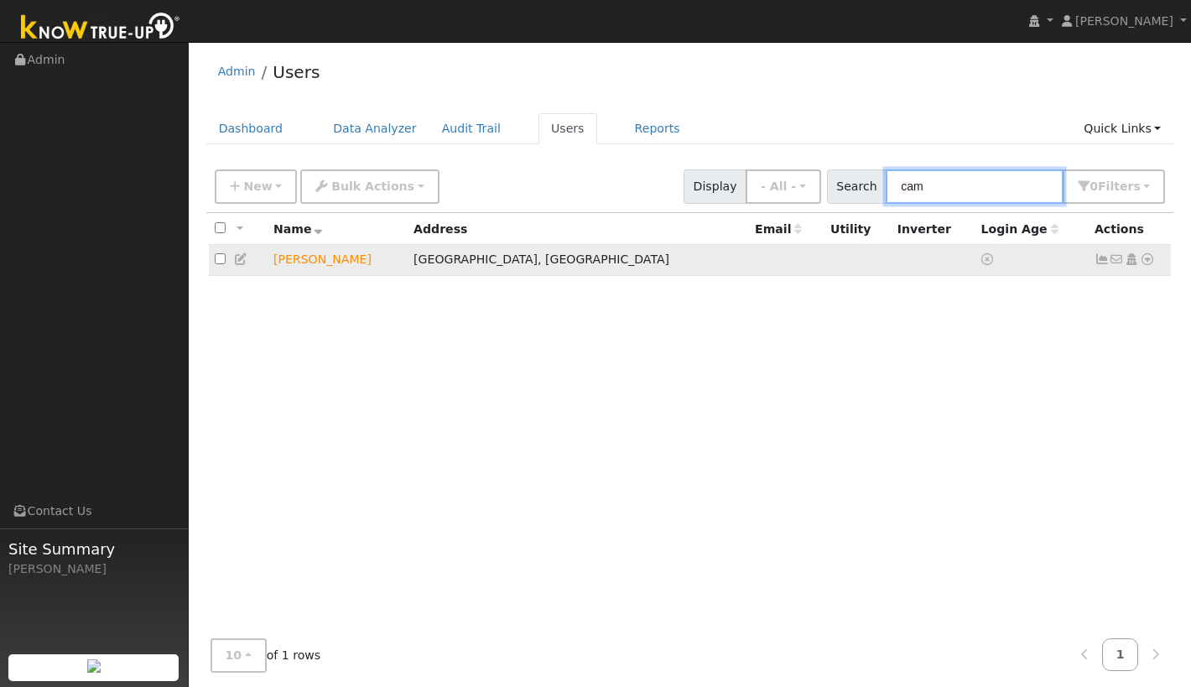
type input "cam"
click at [1150, 254] on link at bounding box center [1147, 260] width 15 height 18
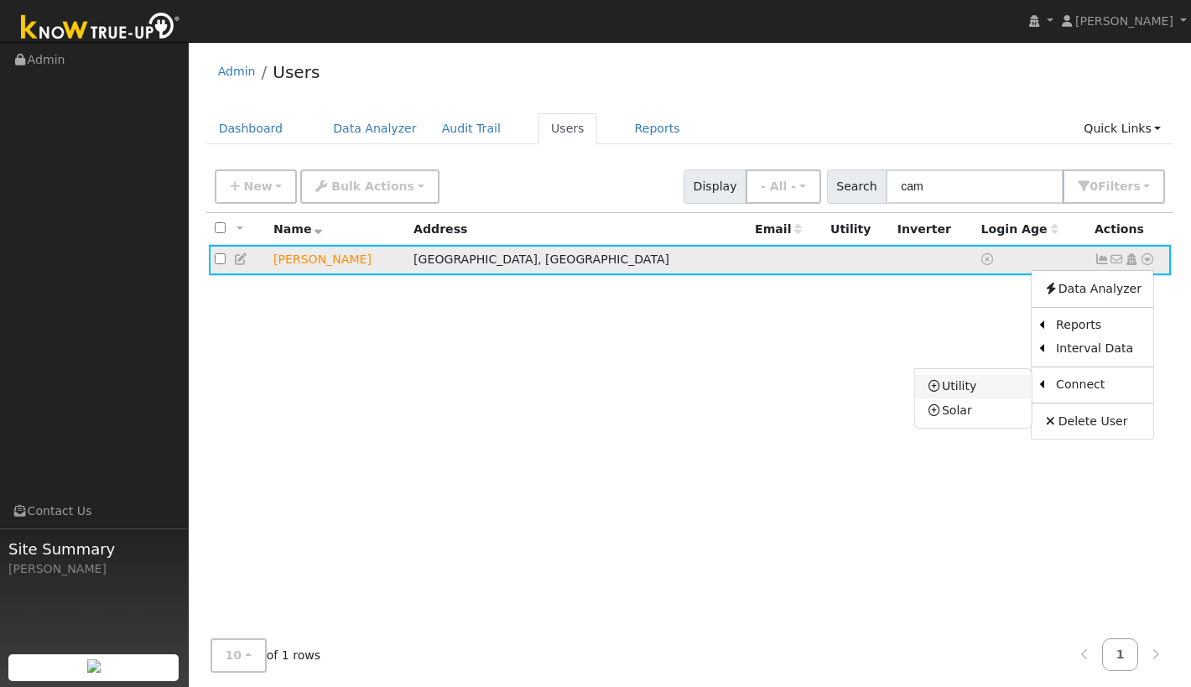
click at [955, 391] on link "Utility" at bounding box center [973, 386] width 117 height 23
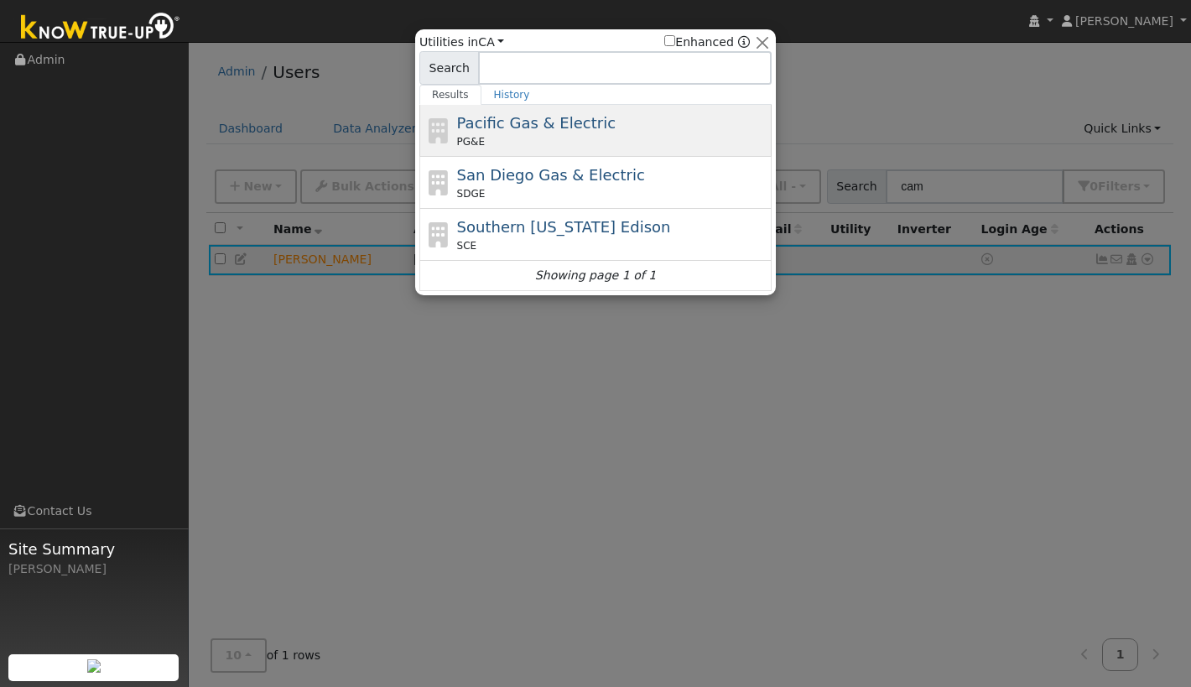
click at [568, 124] on span "Pacific Gas & Electric" at bounding box center [536, 123] width 159 height 18
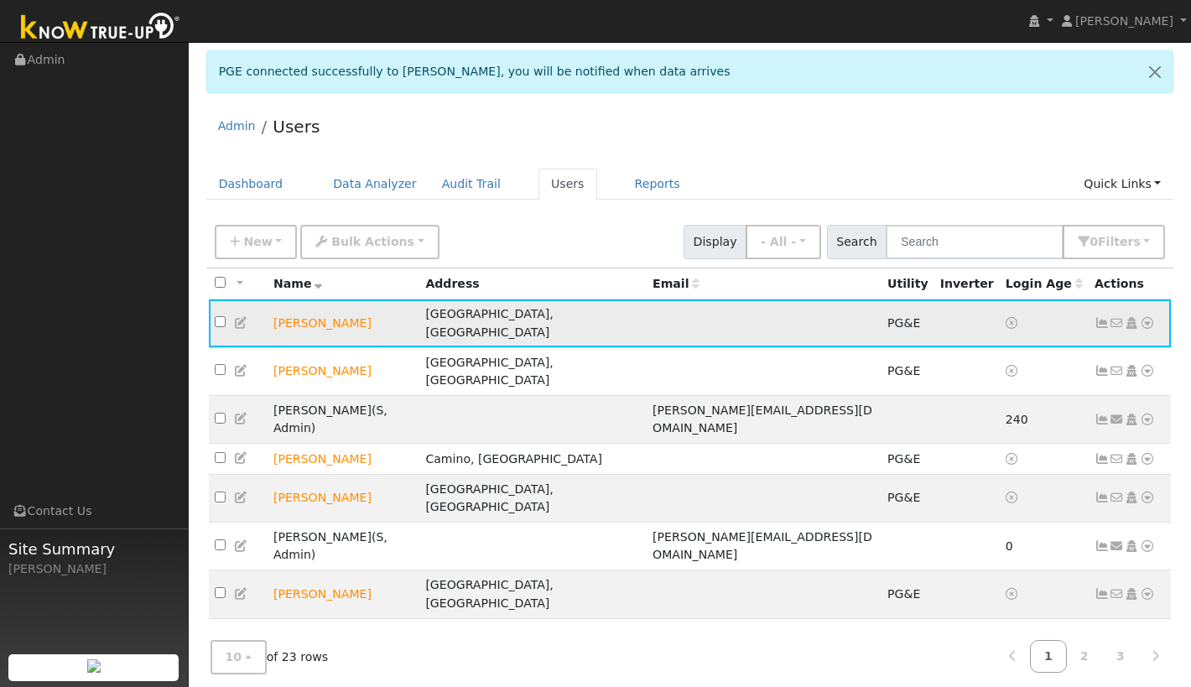
click at [1147, 317] on icon at bounding box center [1147, 323] width 15 height 12
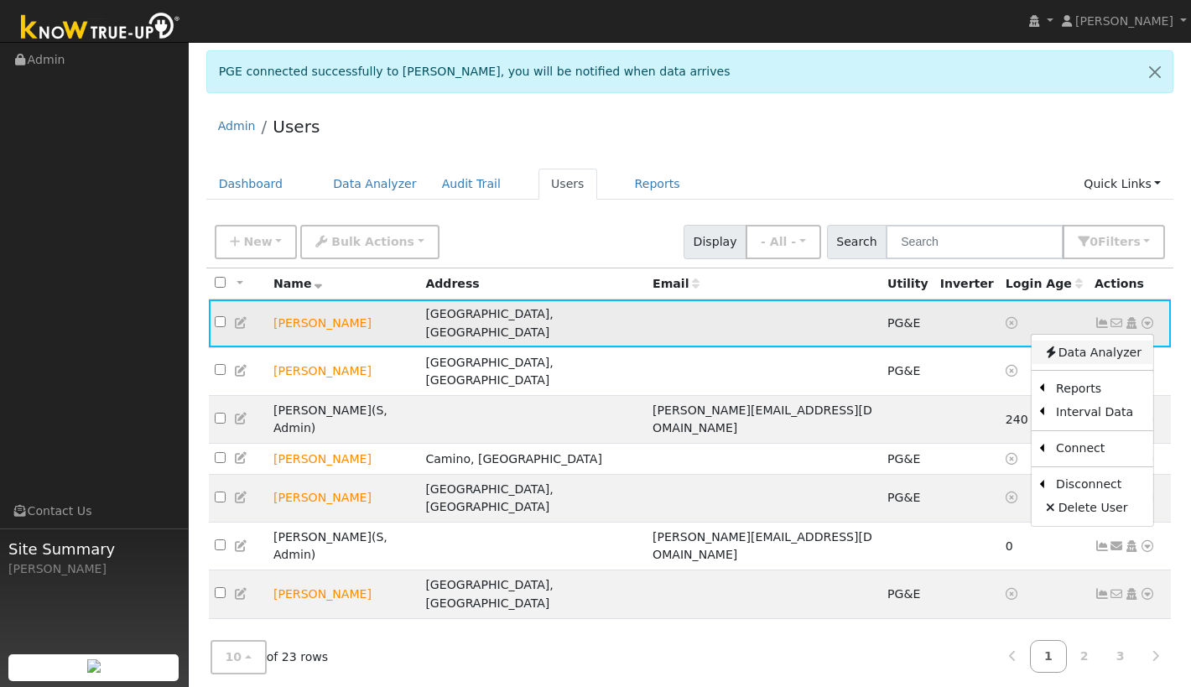
click at [1081, 346] on link "Data Analyzer" at bounding box center [1093, 351] width 122 height 23
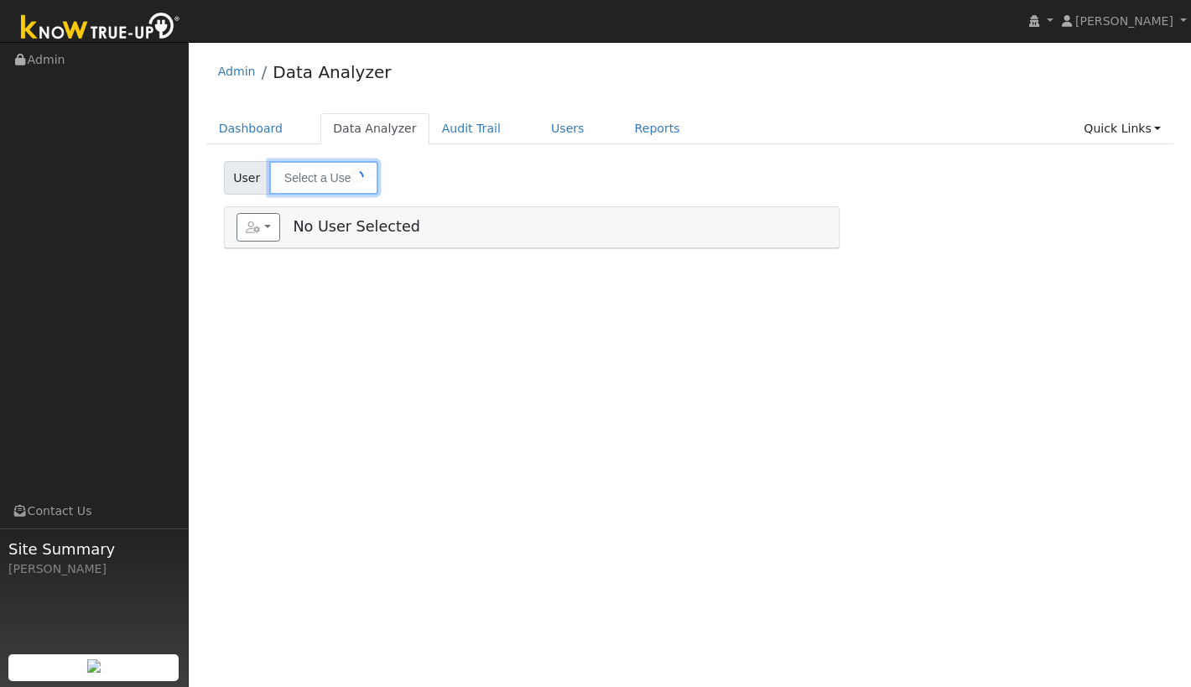
type input "[PERSON_NAME]"
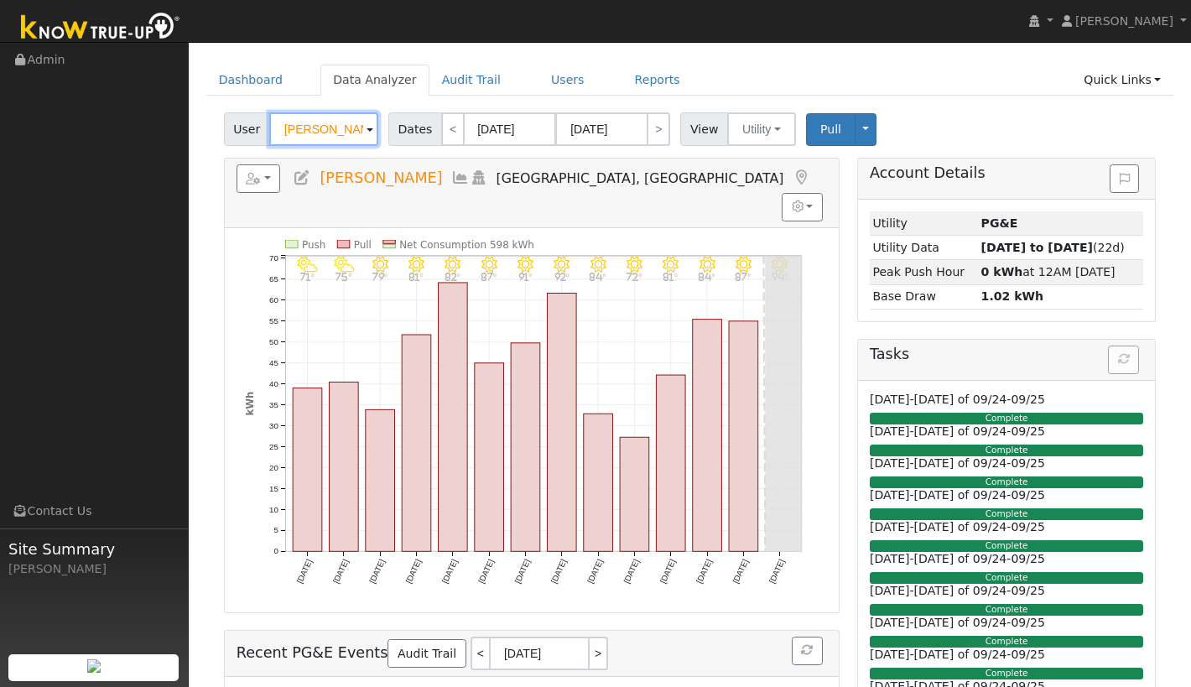
scroll to position [70, 0]
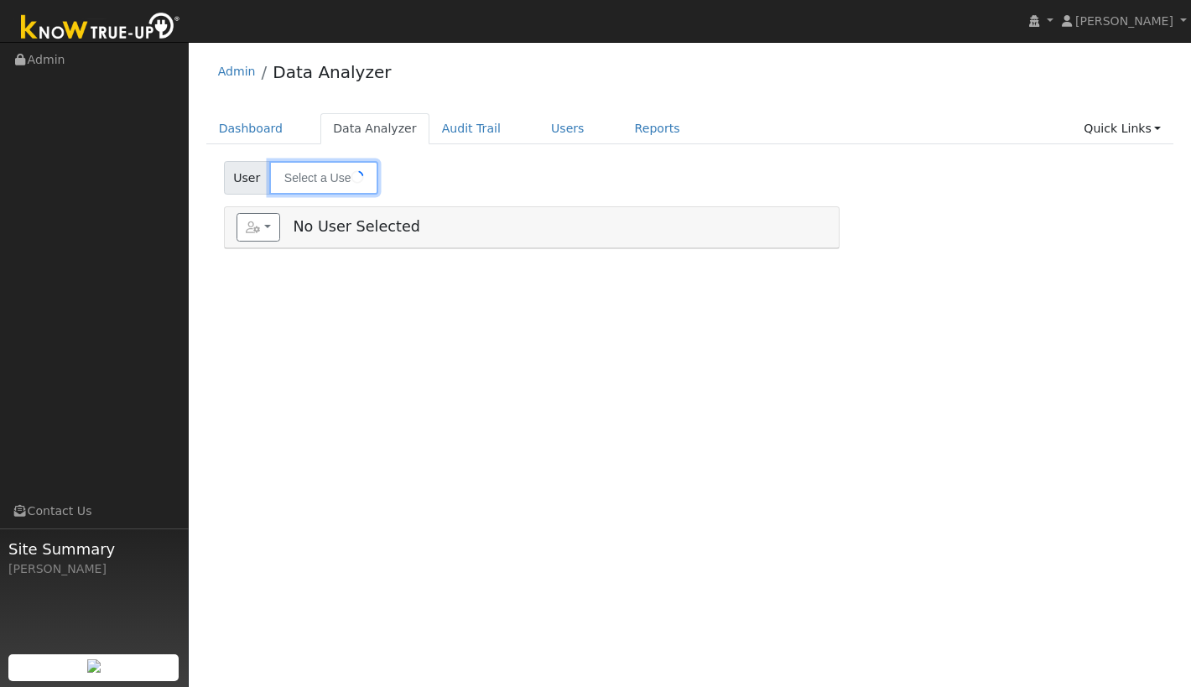
type input "[PERSON_NAME]"
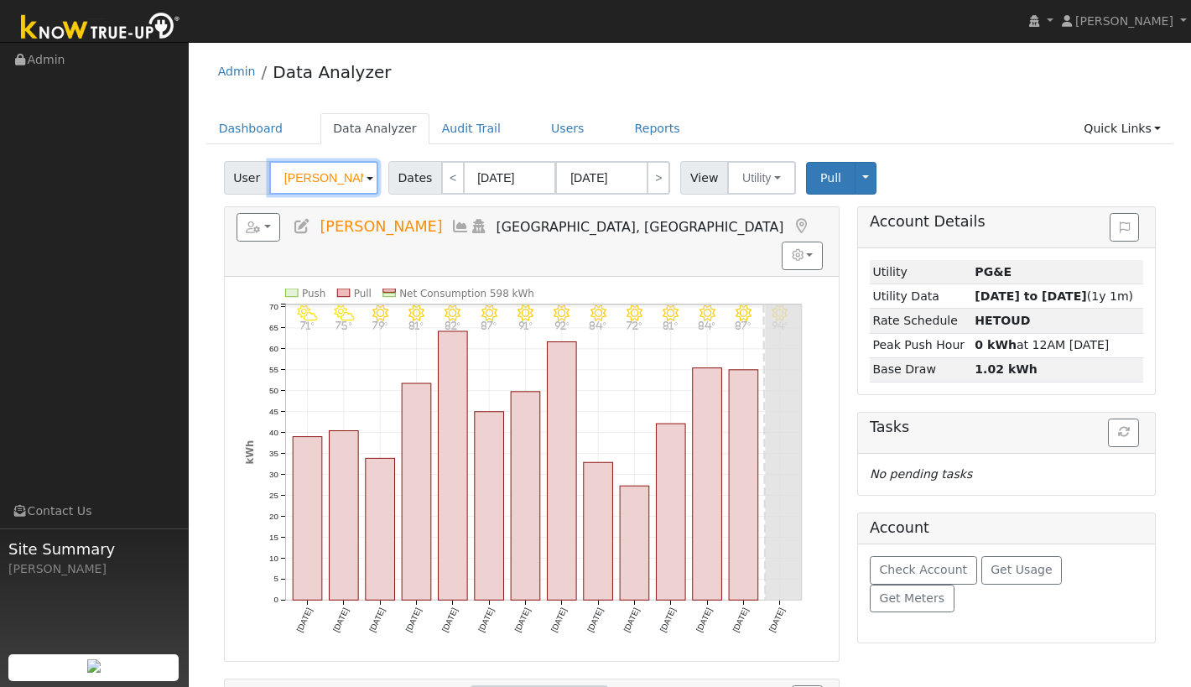
click at [351, 185] on input "[PERSON_NAME]" at bounding box center [323, 178] width 109 height 34
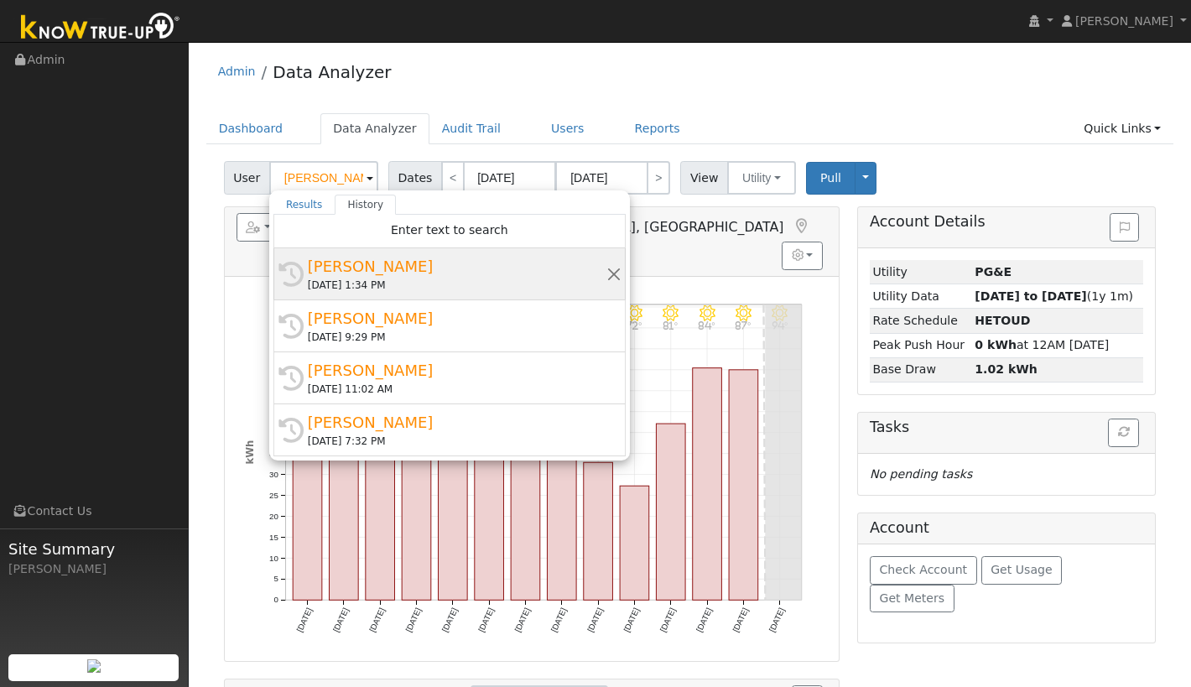
click at [354, 263] on div "[PERSON_NAME]" at bounding box center [457, 266] width 299 height 23
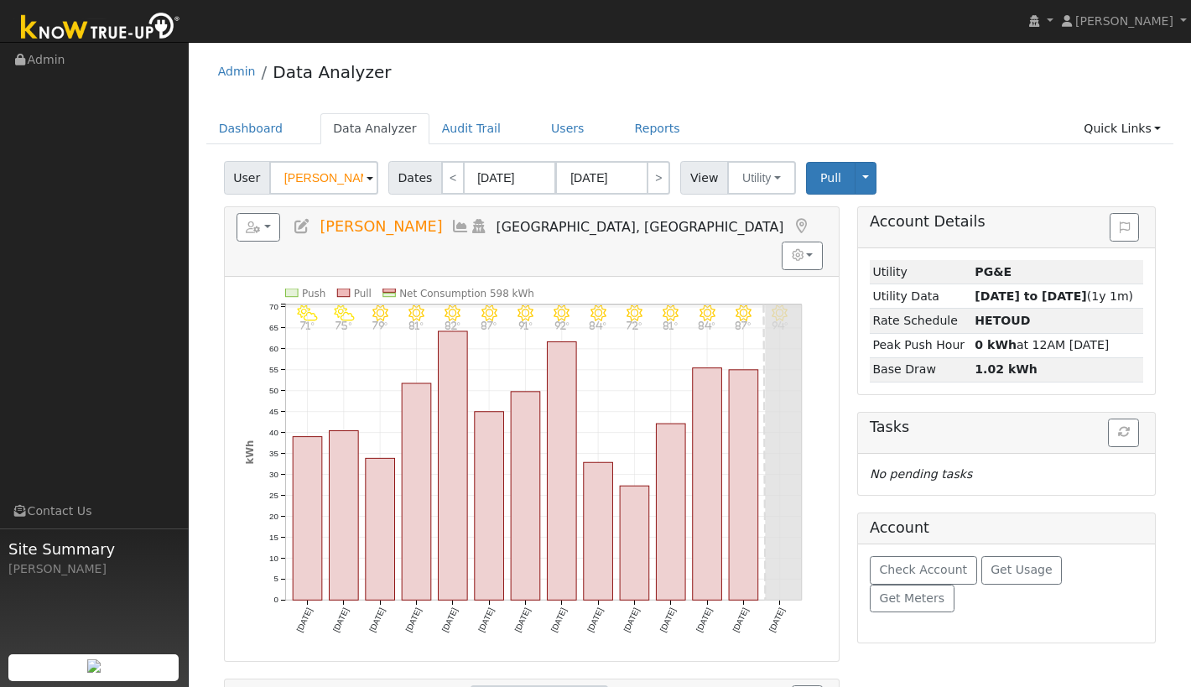
click at [366, 180] on span at bounding box center [369, 178] width 7 height 19
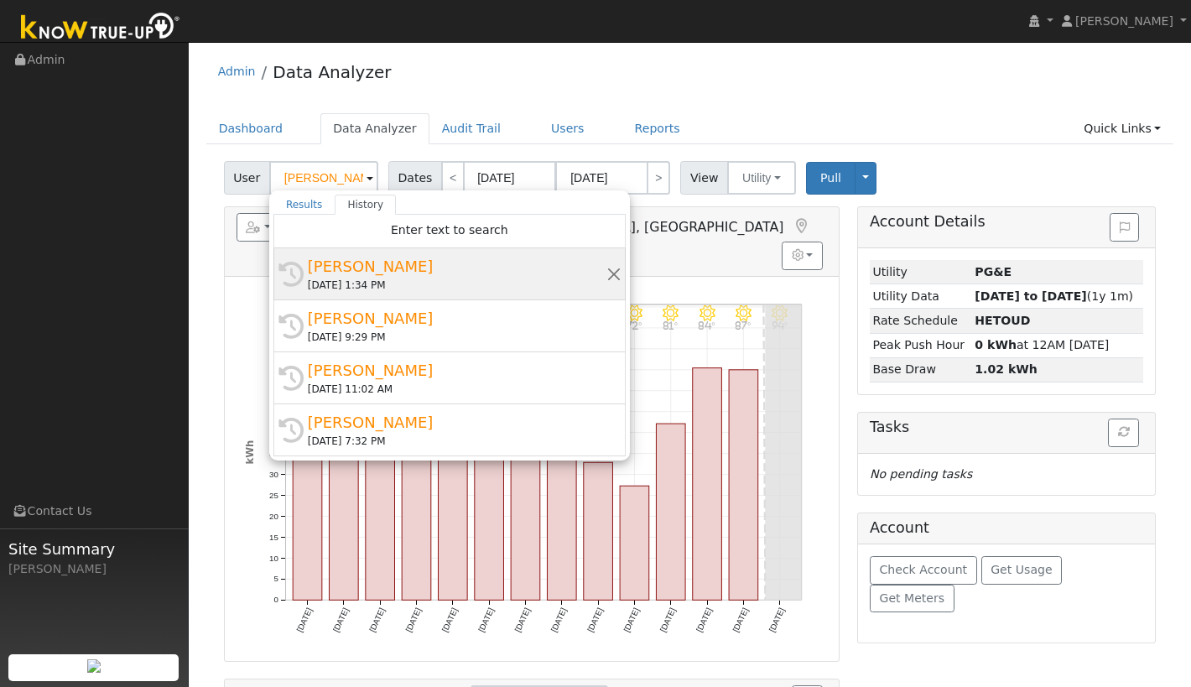
click at [351, 268] on div "[PERSON_NAME]" at bounding box center [457, 266] width 299 height 23
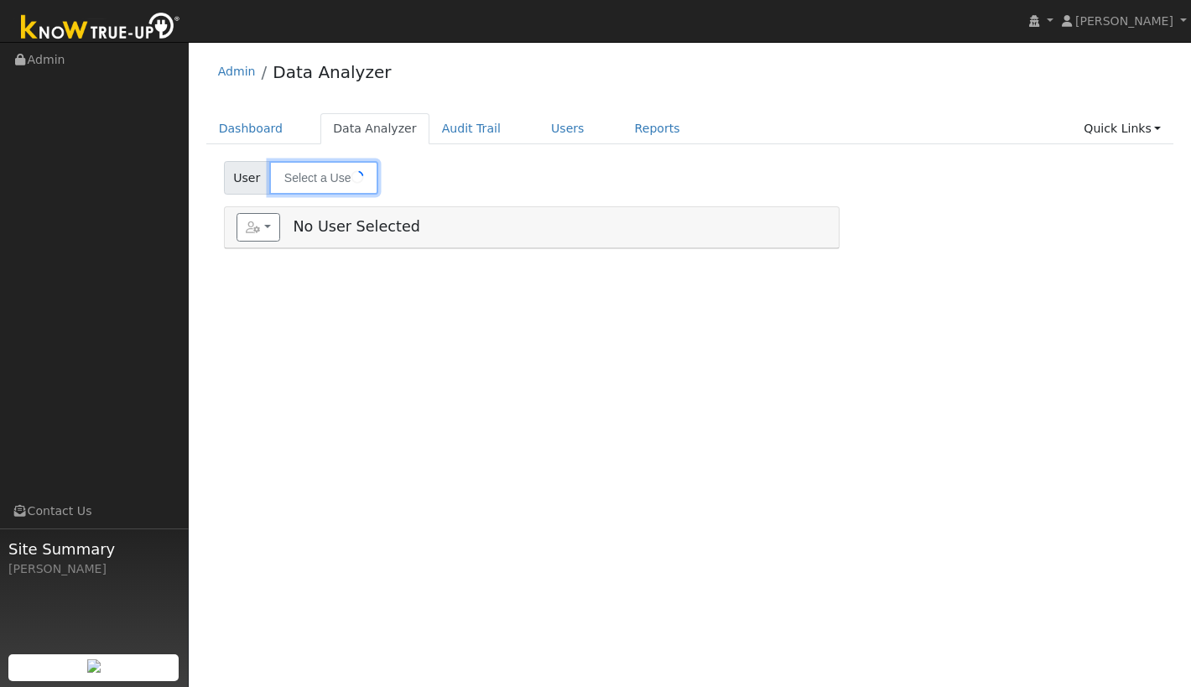
type input "[PERSON_NAME]"
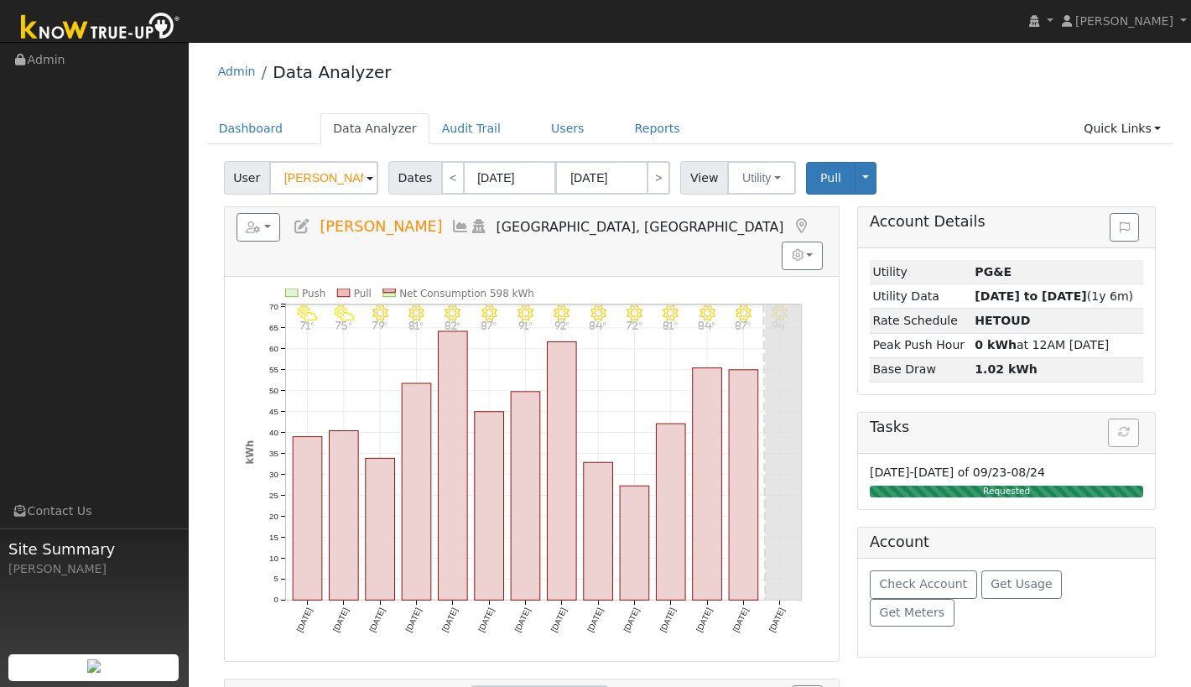
click at [451, 227] on icon at bounding box center [460, 226] width 18 height 15
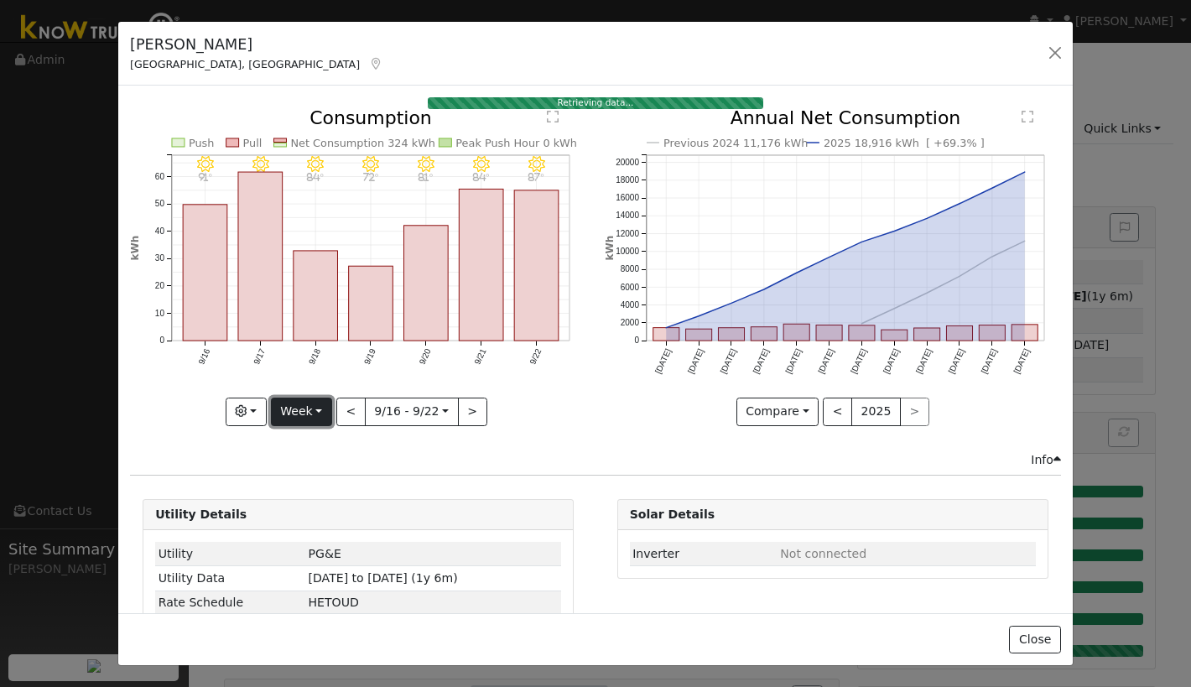
click at [301, 407] on button "Week" at bounding box center [301, 412] width 61 height 29
click at [305, 510] on link "Year" at bounding box center [330, 517] width 117 height 23
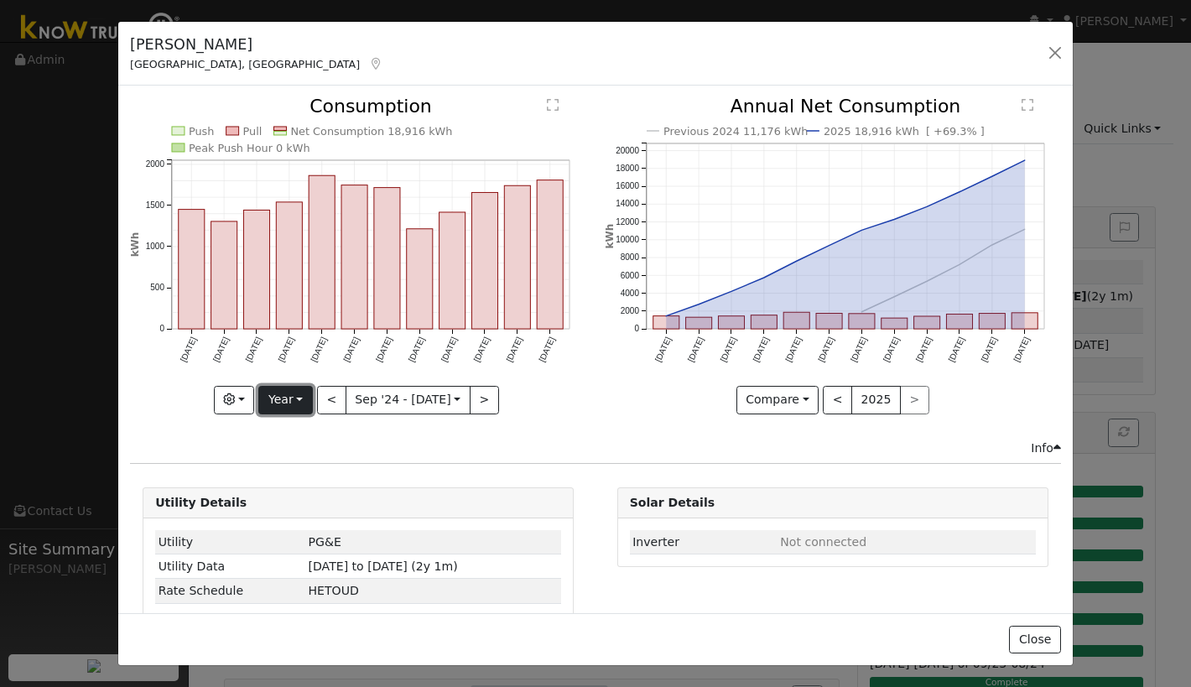
click at [297, 406] on button "Year" at bounding box center [285, 400] width 54 height 29
click at [297, 439] on link "Day" at bounding box center [317, 434] width 117 height 23
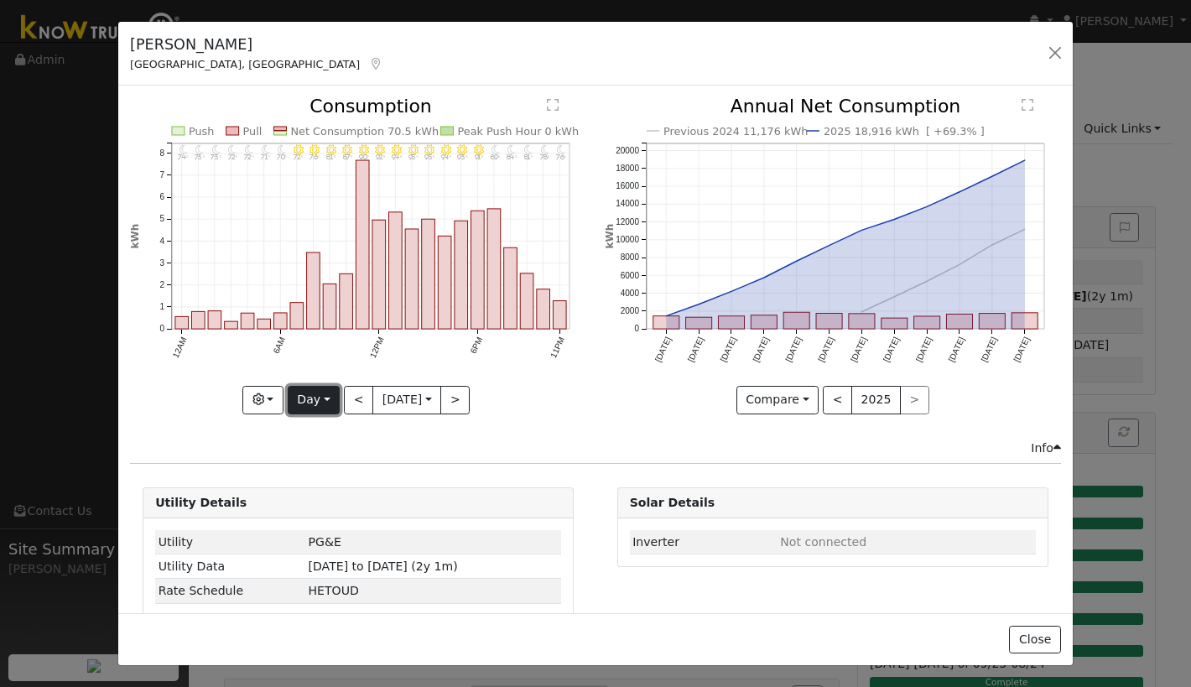
click at [323, 403] on button "Day" at bounding box center [314, 400] width 52 height 29
click at [325, 507] on link "Year" at bounding box center [346, 504] width 117 height 23
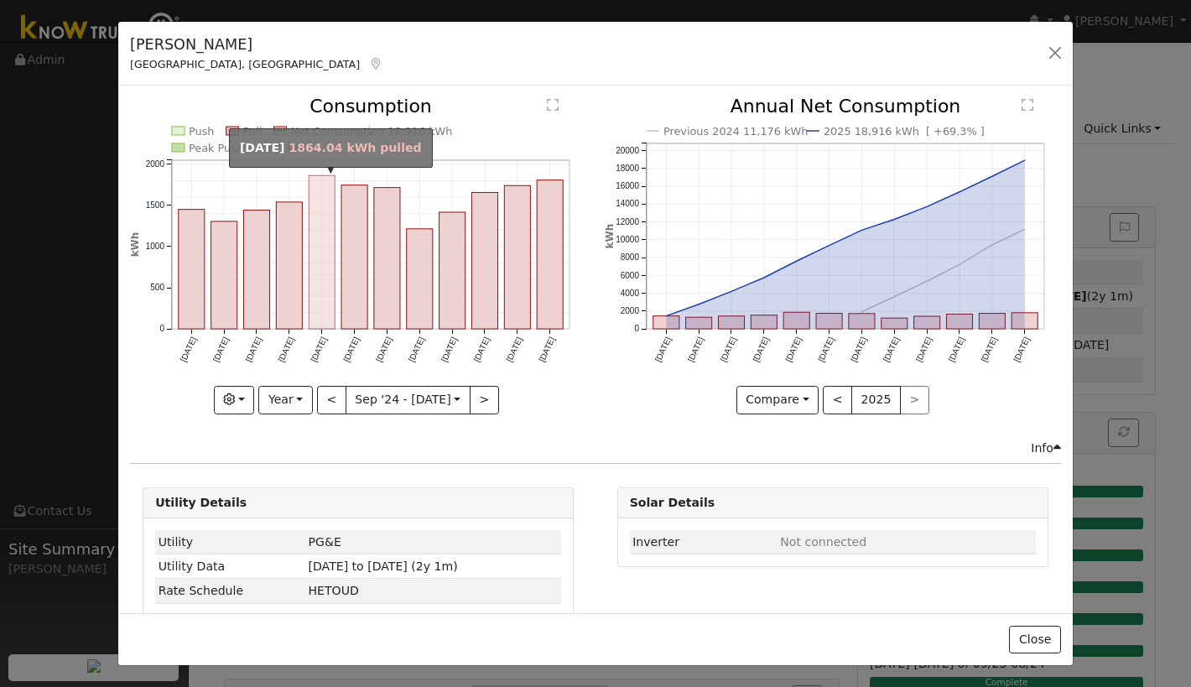
click at [330, 262] on rect "onclick=""" at bounding box center [322, 252] width 26 height 153
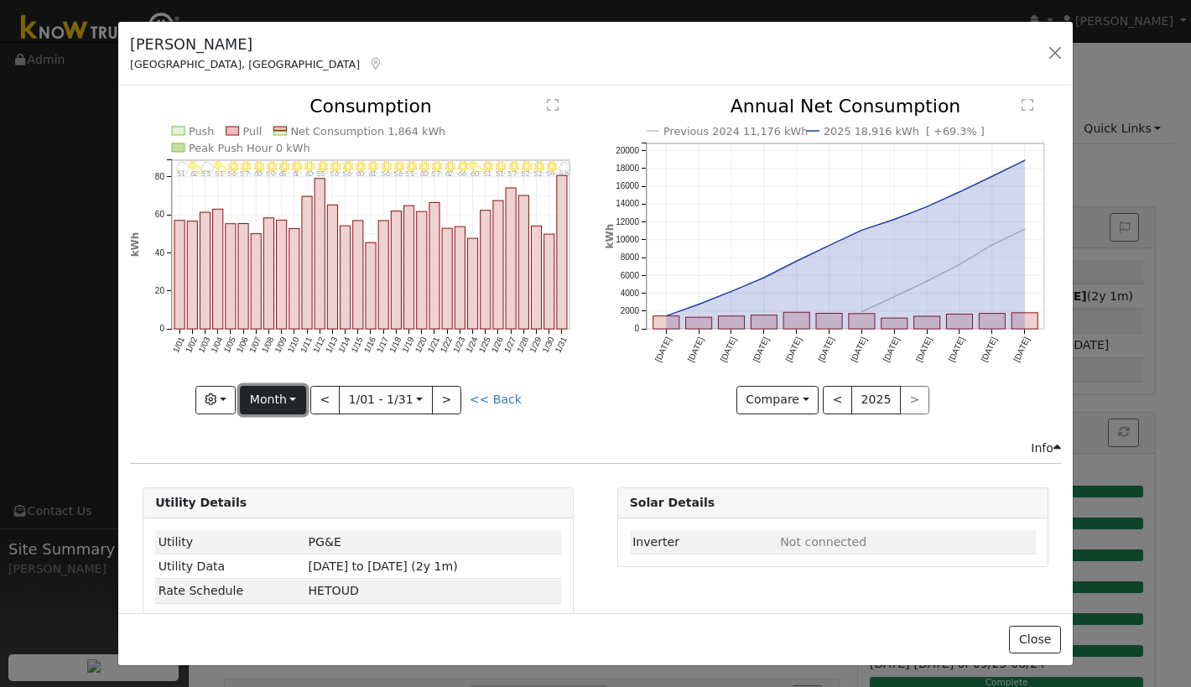
click at [298, 404] on button "Month" at bounding box center [273, 400] width 66 height 29
click at [294, 433] on link "Day" at bounding box center [299, 434] width 117 height 23
type input "[DATE]"
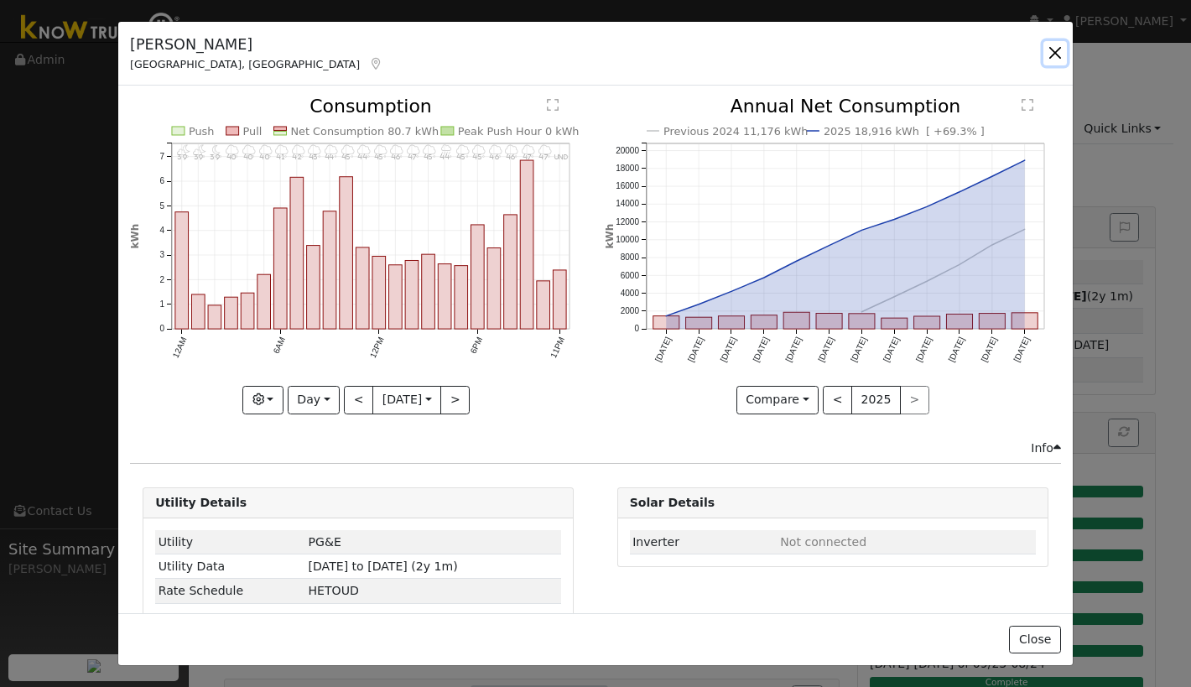
click at [1054, 54] on button "button" at bounding box center [1054, 52] width 23 height 23
